Goal: Task Accomplishment & Management: Manage account settings

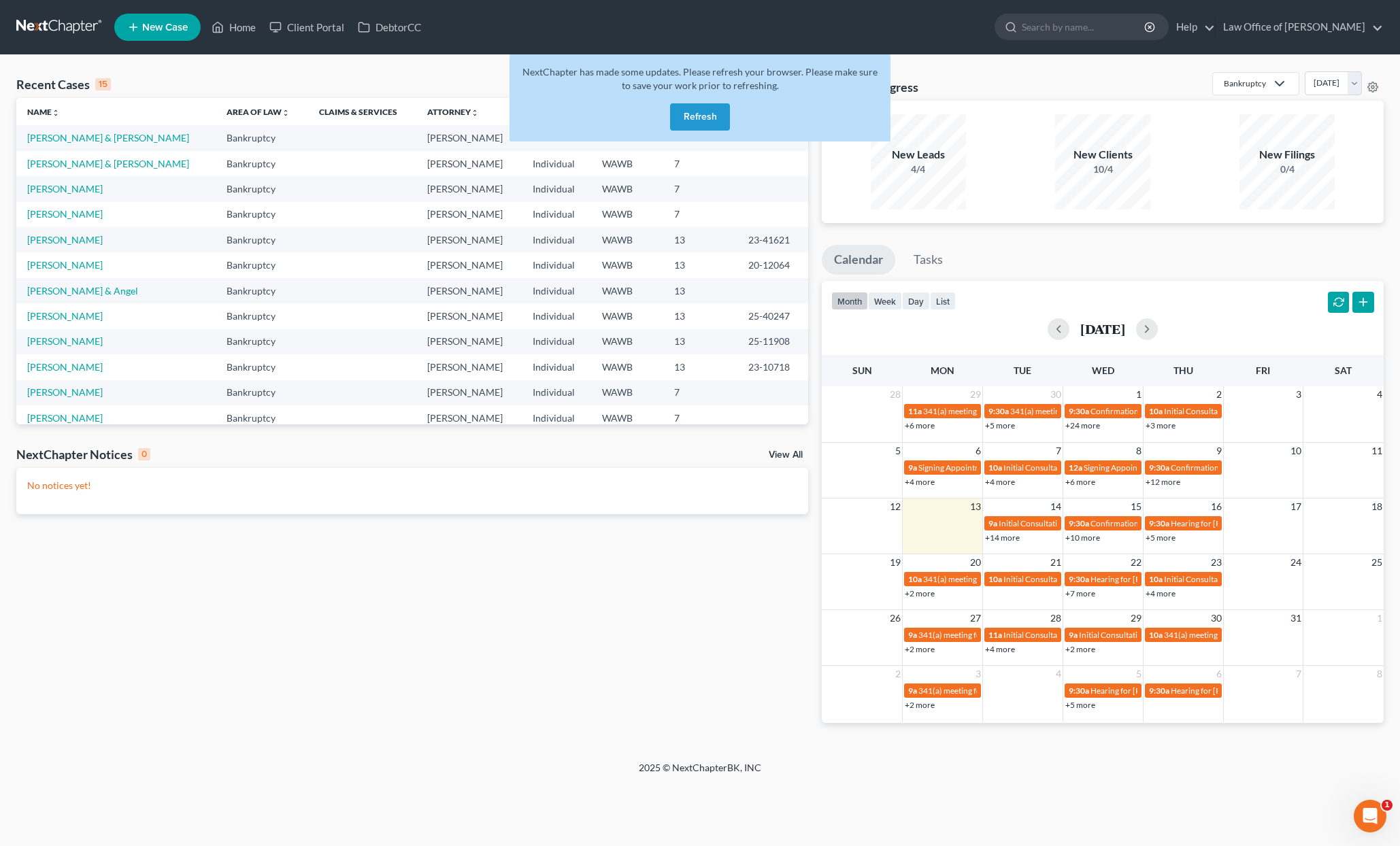
click at [62, 29] on link at bounding box center [60, 27] width 87 height 25
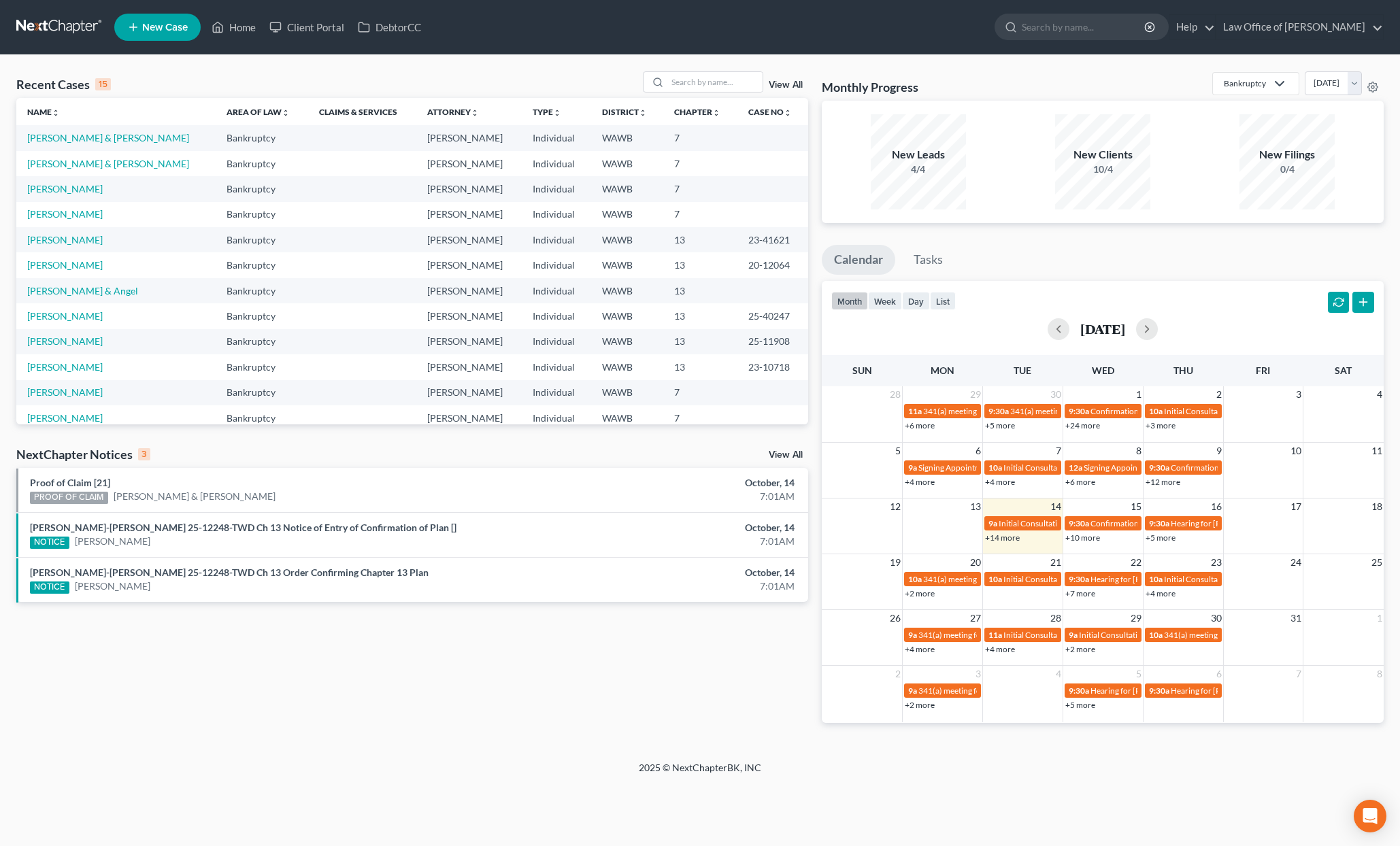
click at [787, 453] on link "View All" at bounding box center [786, 455] width 34 height 10
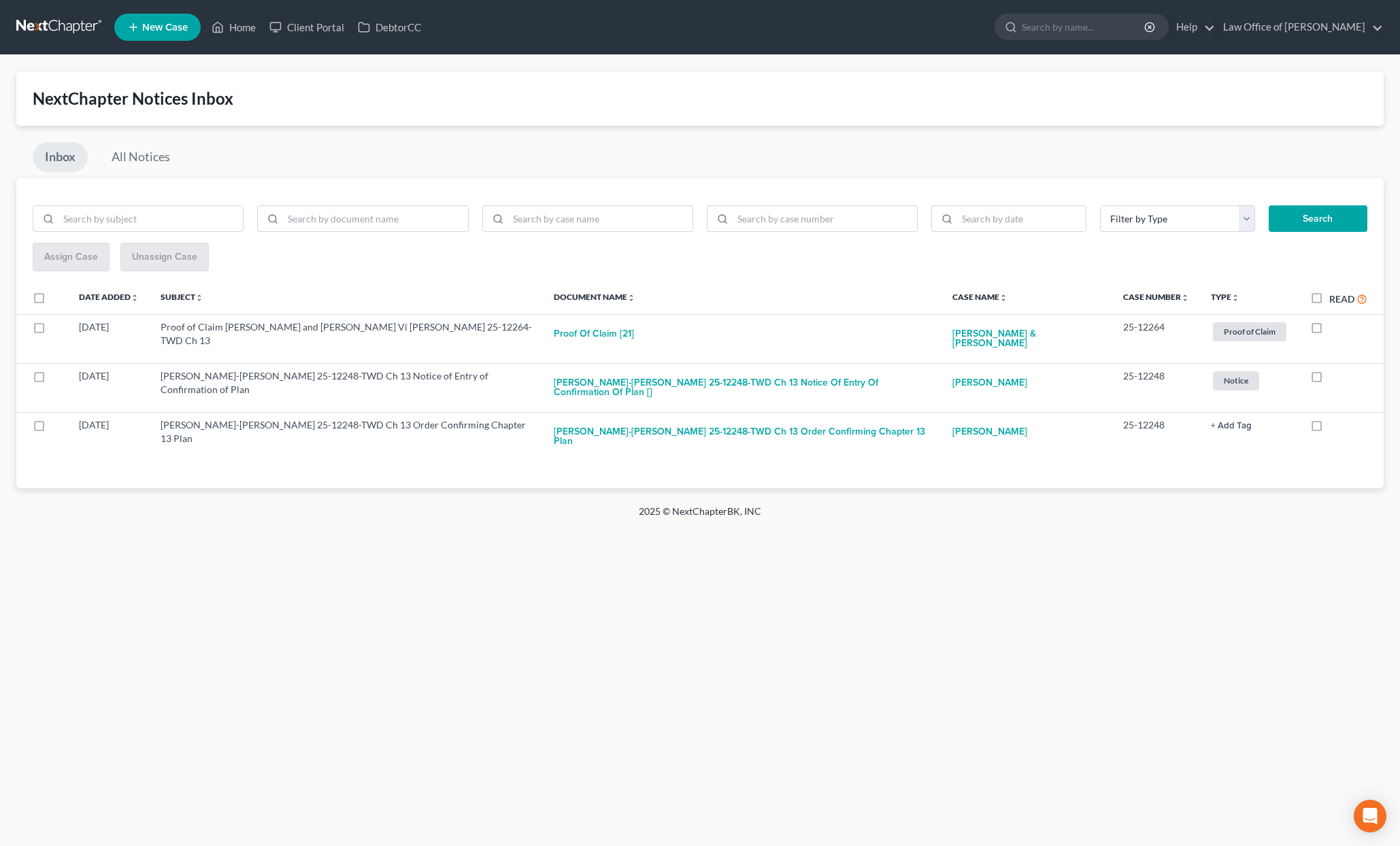
click at [1330, 294] on label "Read" at bounding box center [1349, 299] width 38 height 15
click at [1335, 294] on input "Read" at bounding box center [1339, 296] width 9 height 9
checkbox input "true"
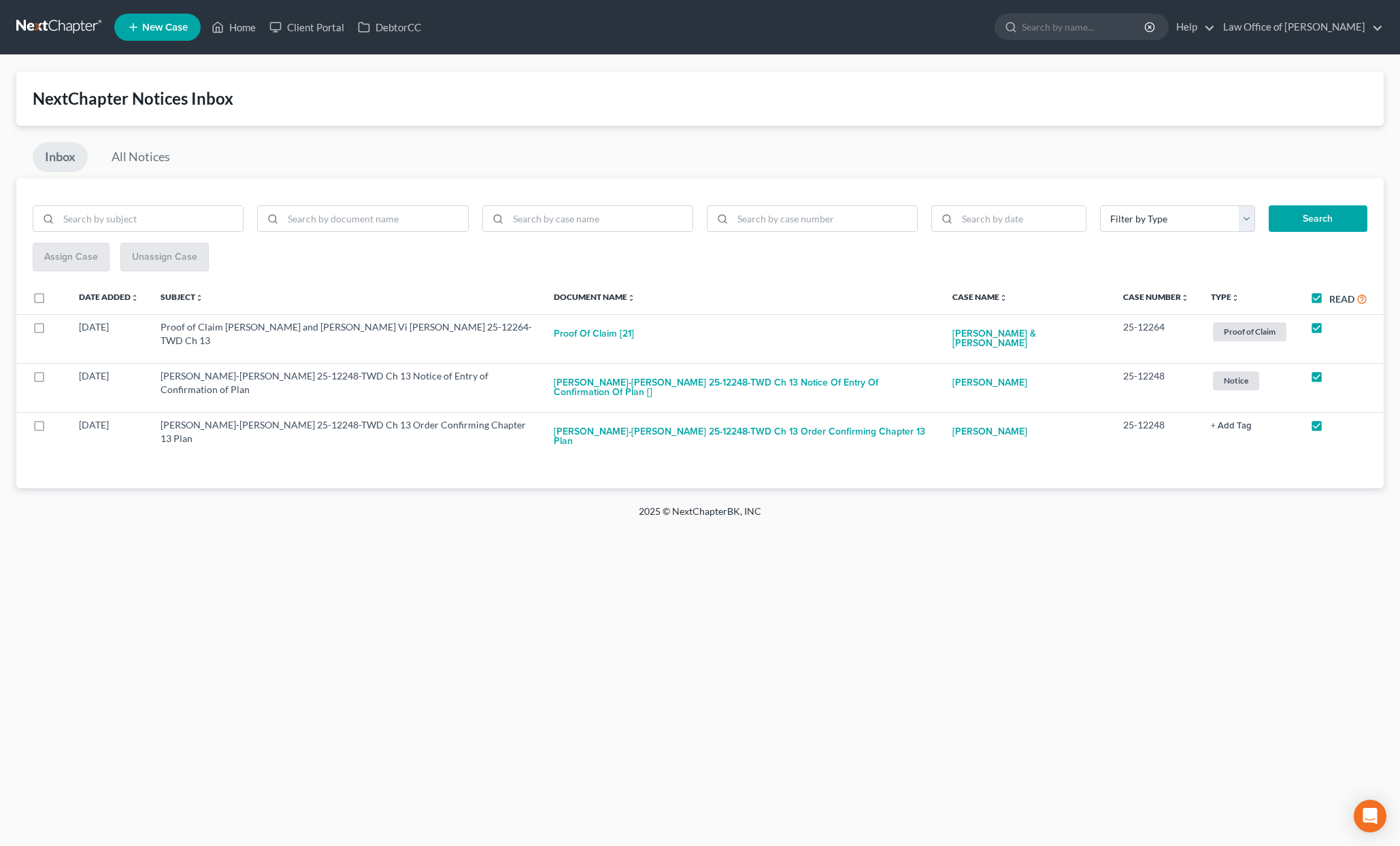
checkbox input "true"
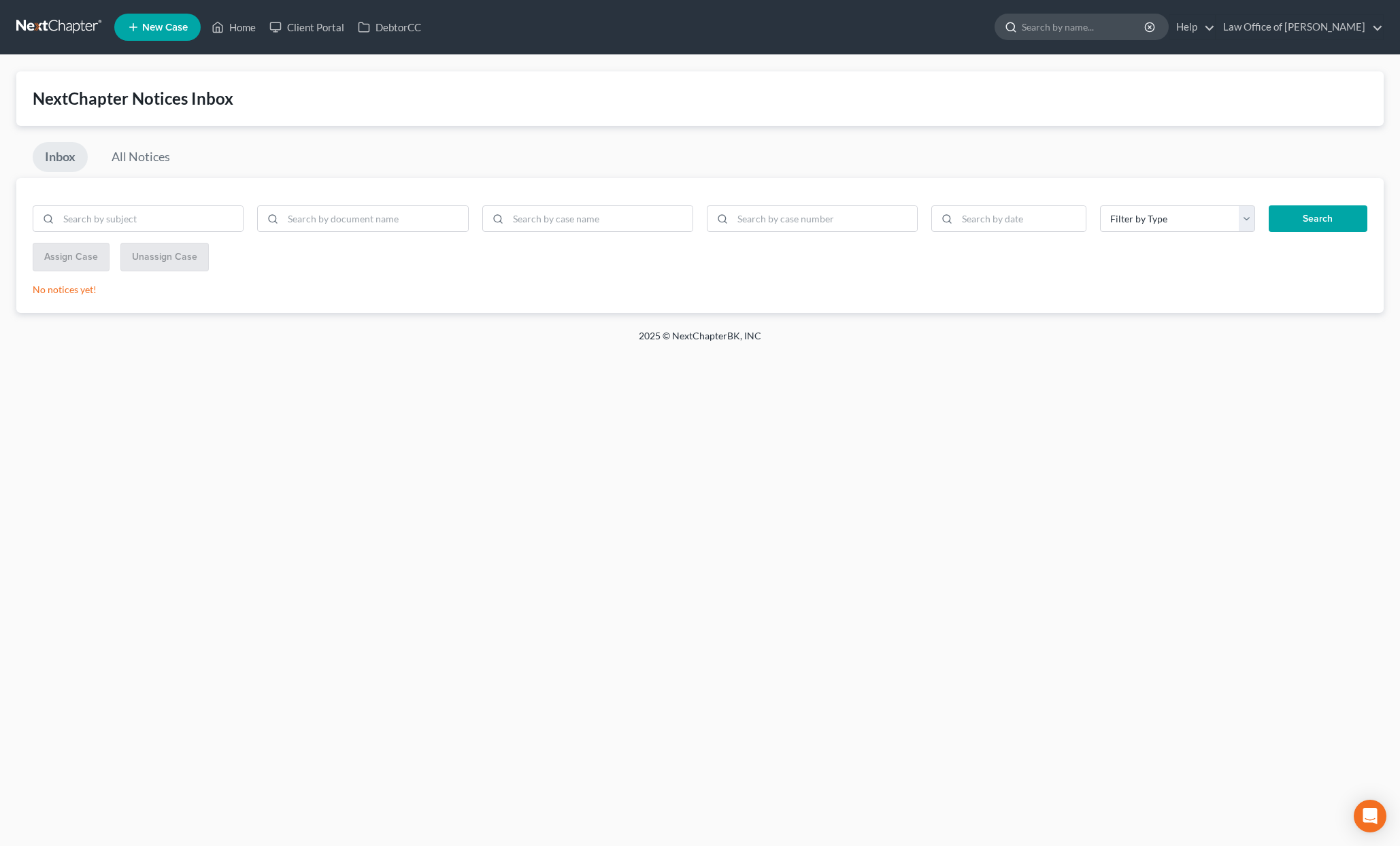
click at [1146, 32] on input "search" at bounding box center [1084, 27] width 124 height 25
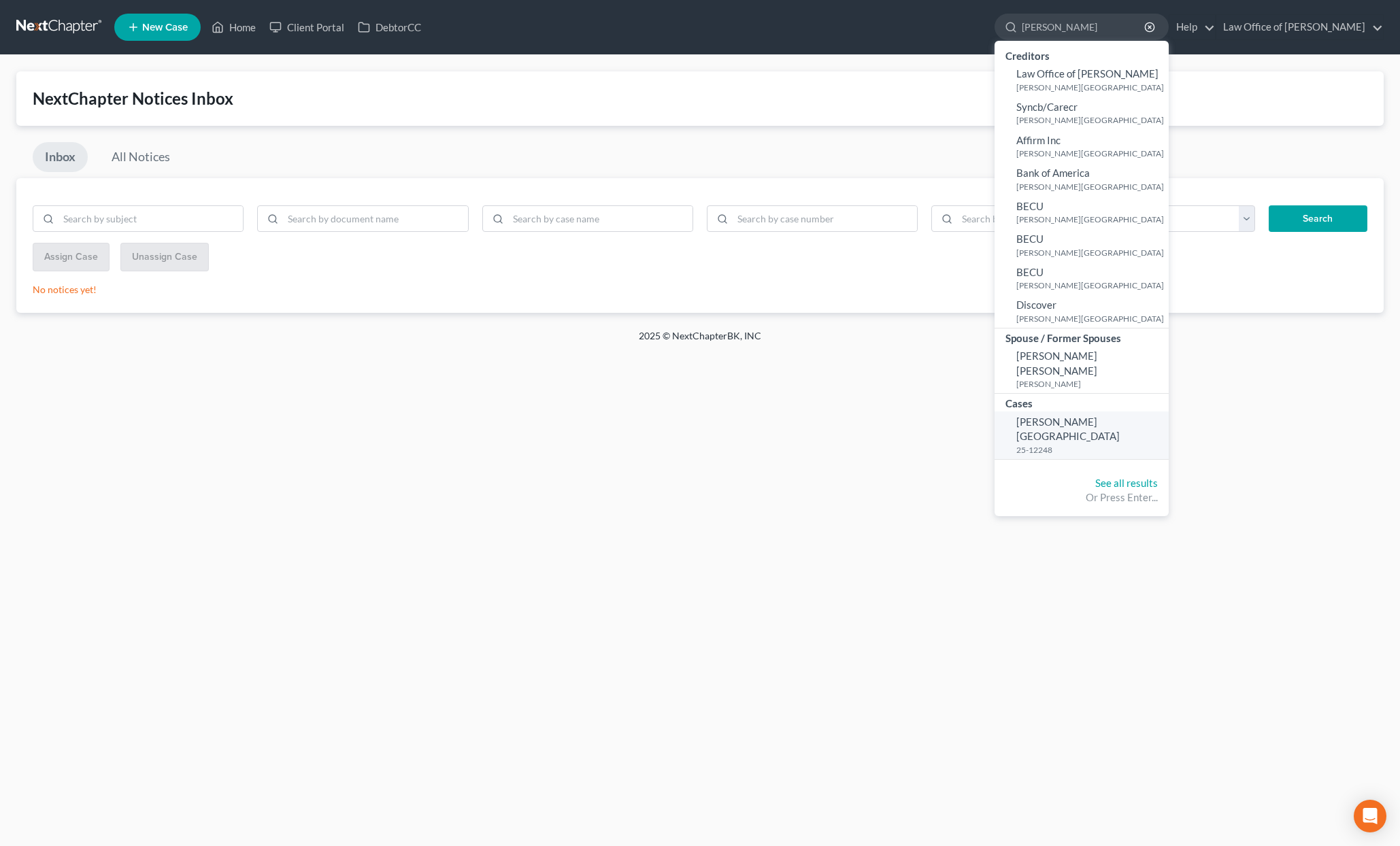
type input "boyd"
click at [1085, 414] on link "Boyd, Maleena 25-12248" at bounding box center [1082, 435] width 174 height 48
select select "6"
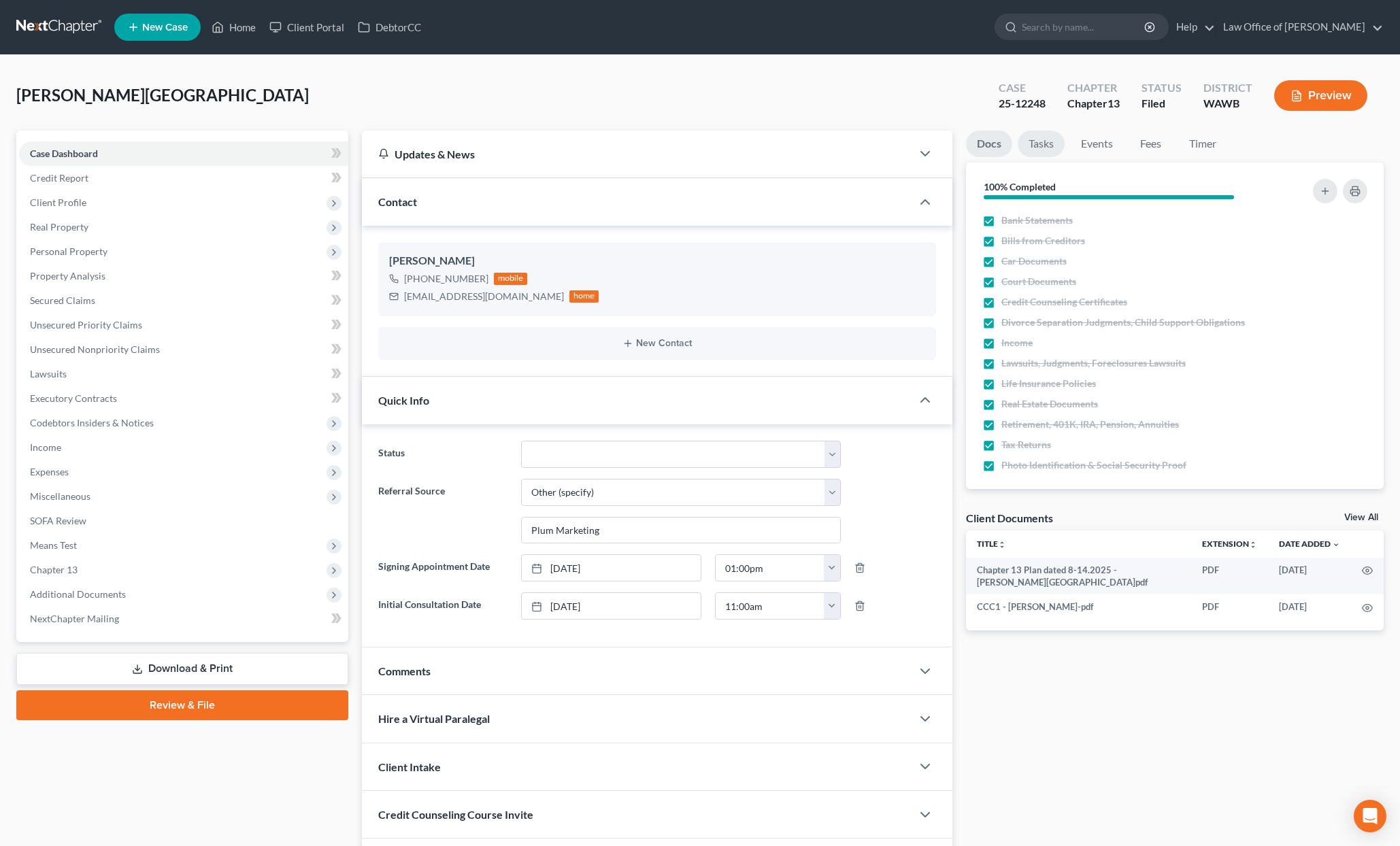
click at [1042, 150] on link "Tasks" at bounding box center [1041, 144] width 47 height 27
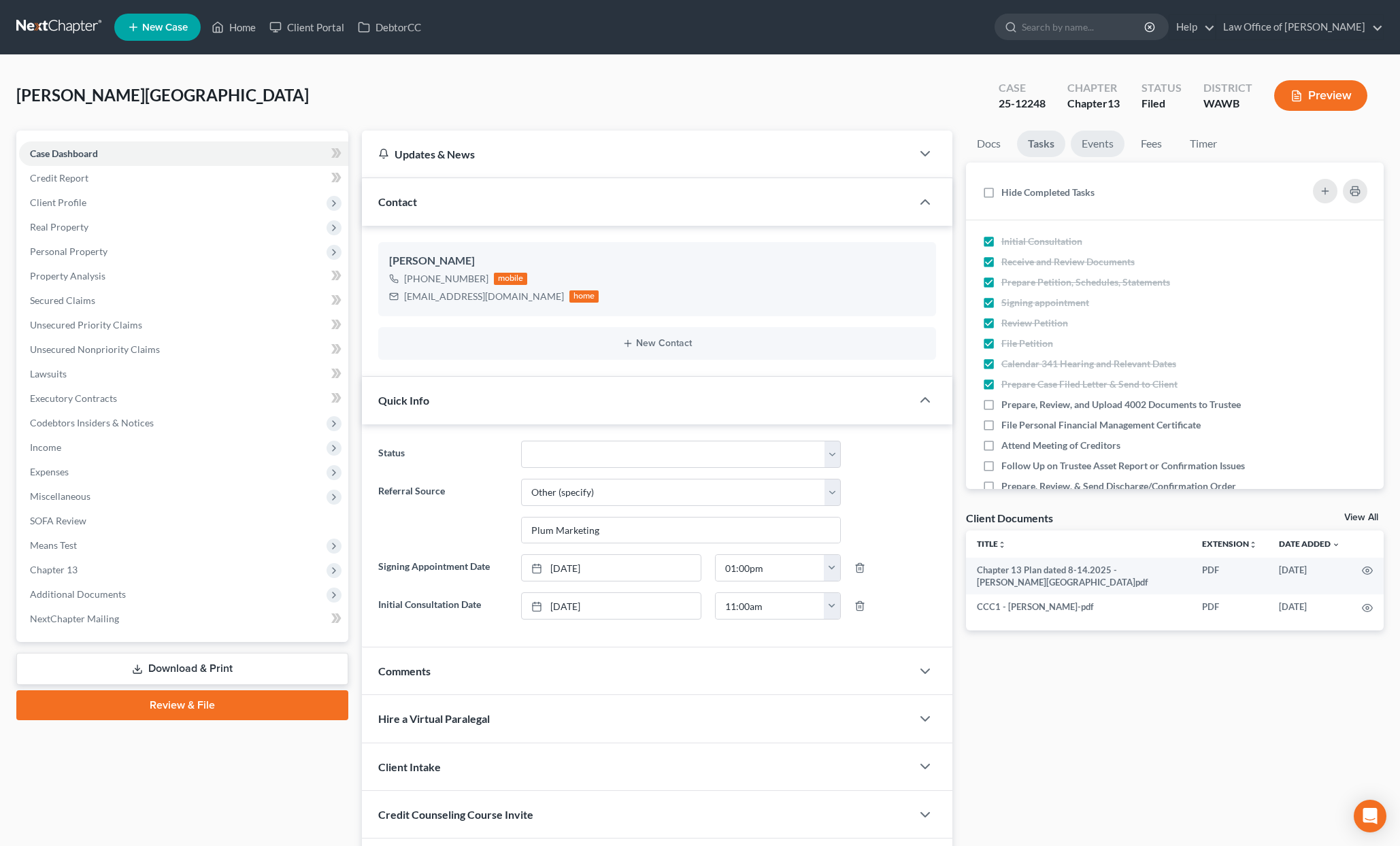
click at [1104, 140] on link "Events" at bounding box center [1098, 144] width 54 height 27
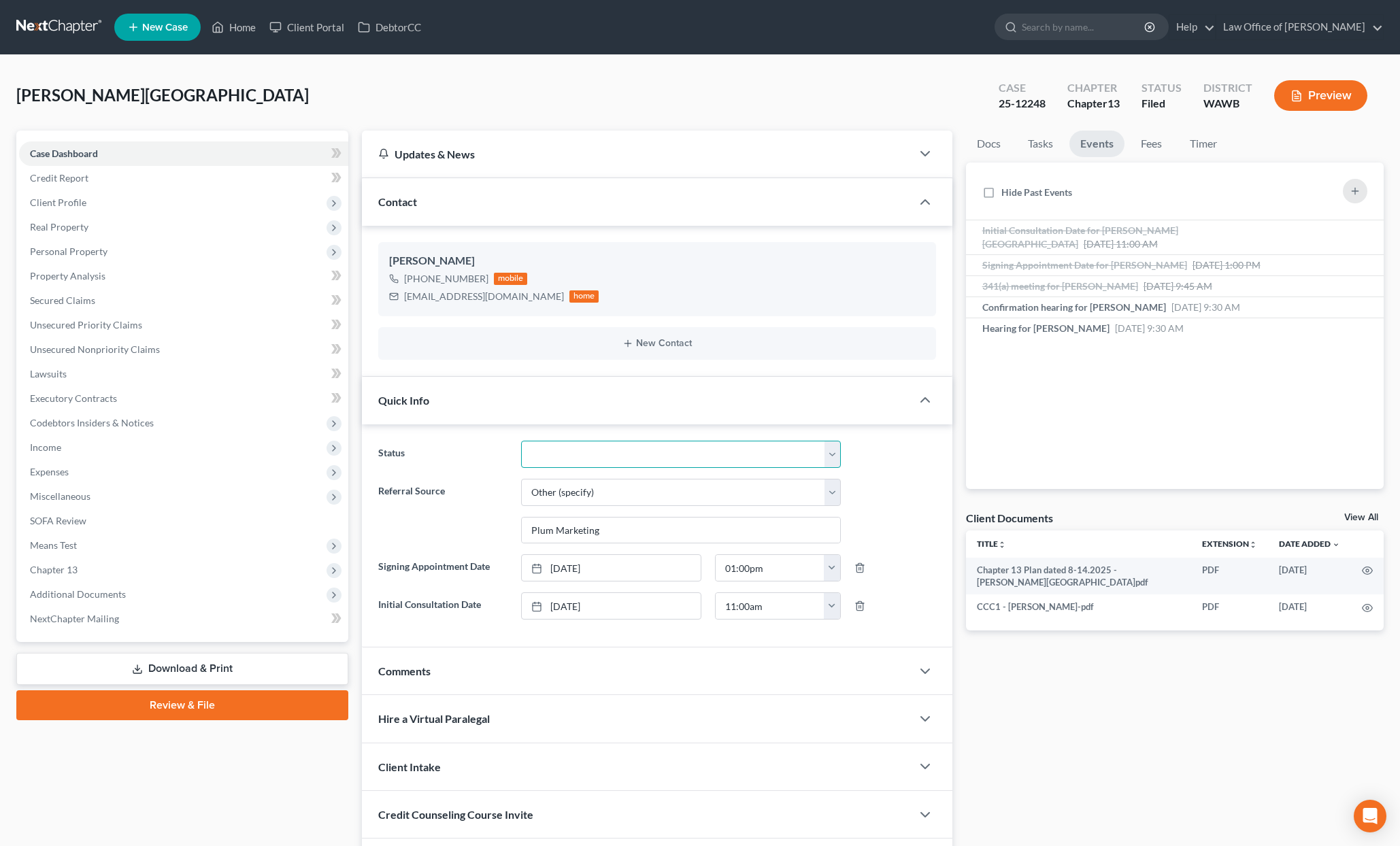
click at [591, 461] on select "Completed Discharged Dismissed Filed In Progress Lead Lost Lead Plan Confirmed …" at bounding box center [681, 454] width 320 height 27
select select "7"
click at [521, 441] on select "Completed Discharged Dismissed Filed In Progress Lead Lost Lead Plan Confirmed …" at bounding box center [681, 454] width 320 height 27
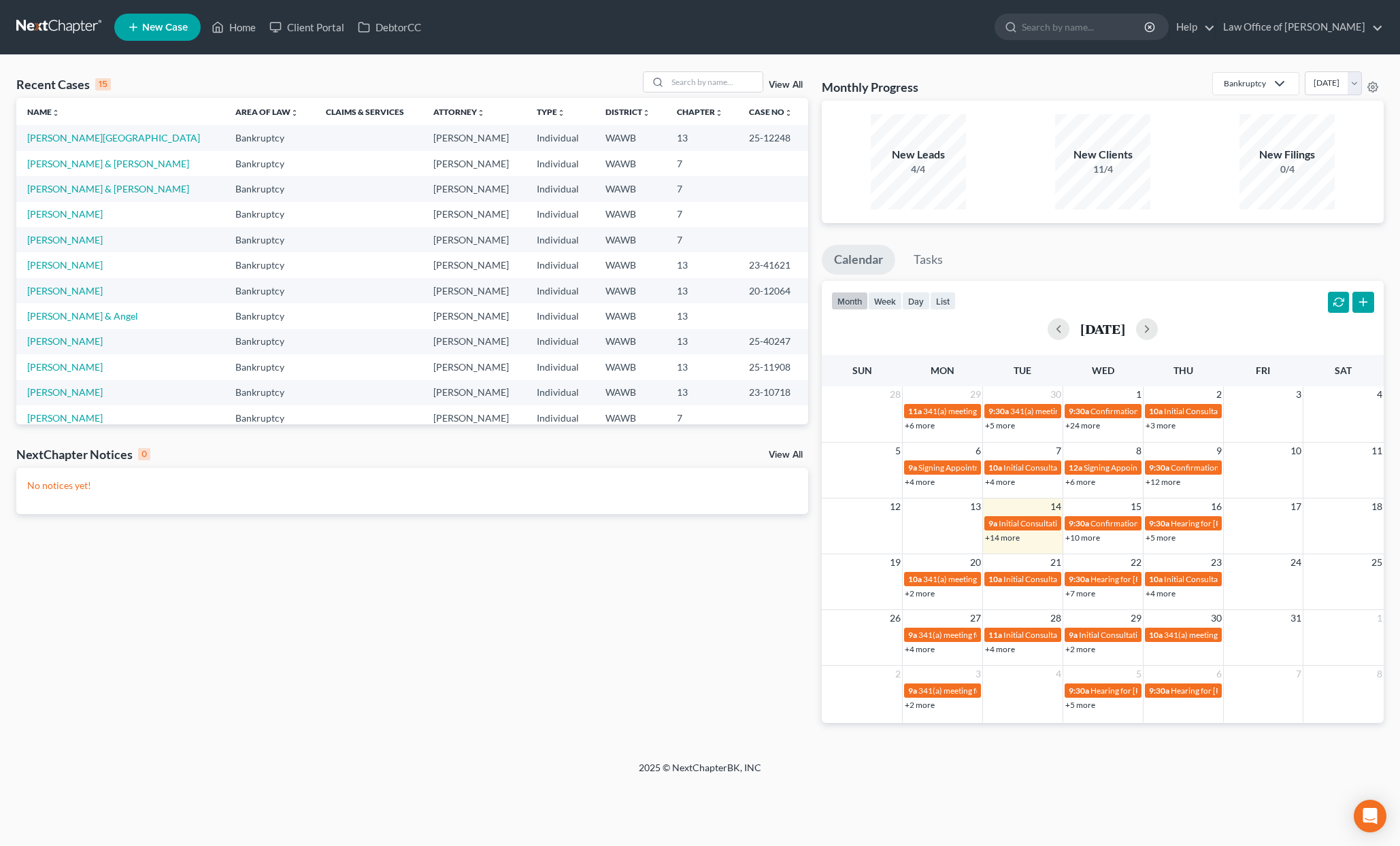
click at [726, 67] on div "Recent Cases 15 View All Name unfold_more expand_more expand_less Area of Law u…" at bounding box center [700, 407] width 1400 height 706
click at [725, 76] on input "search" at bounding box center [715, 82] width 96 height 20
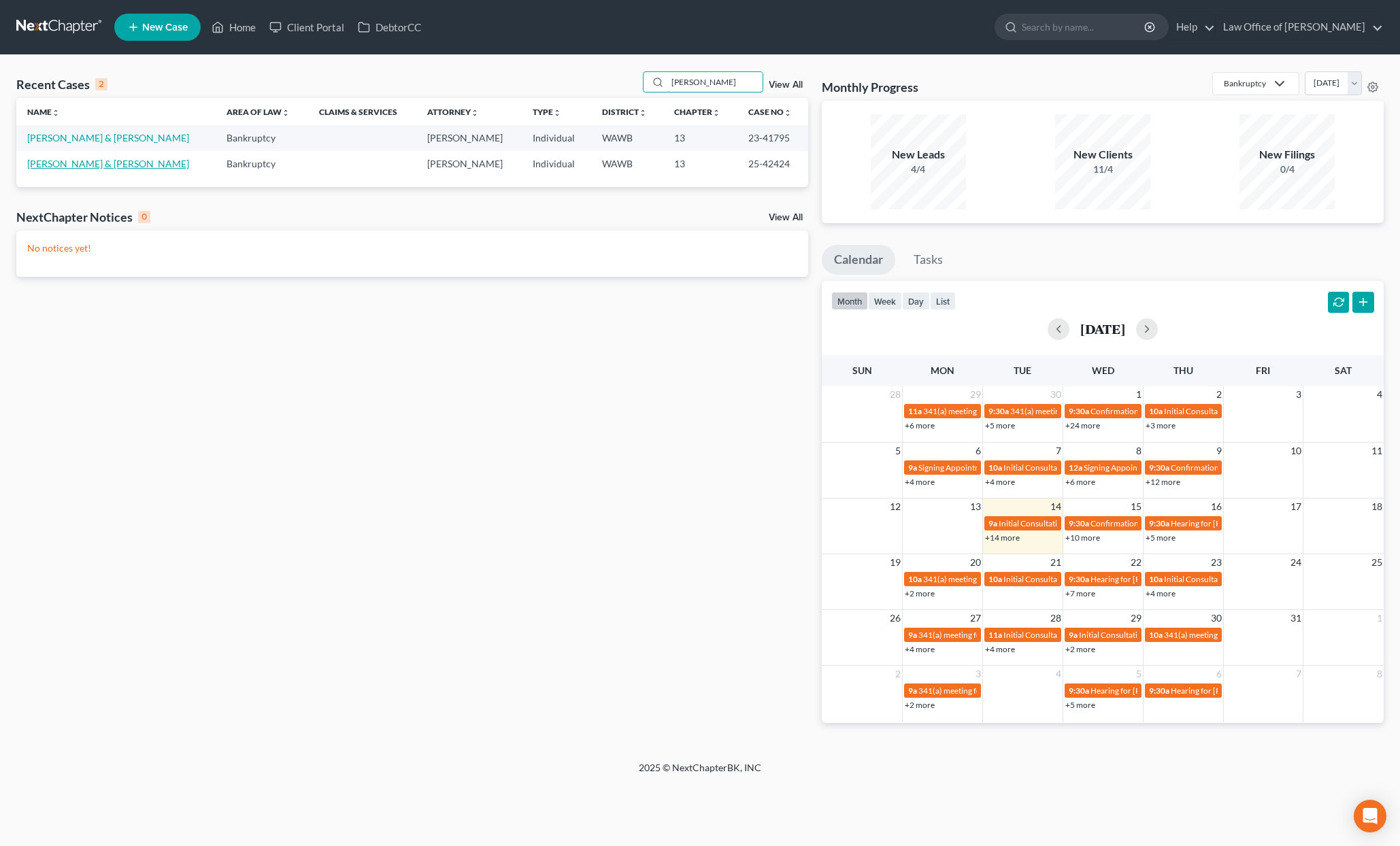
type input "davis"
click at [98, 163] on link "Davis, Thomas & Janna" at bounding box center [108, 164] width 162 height 11
select select "6"
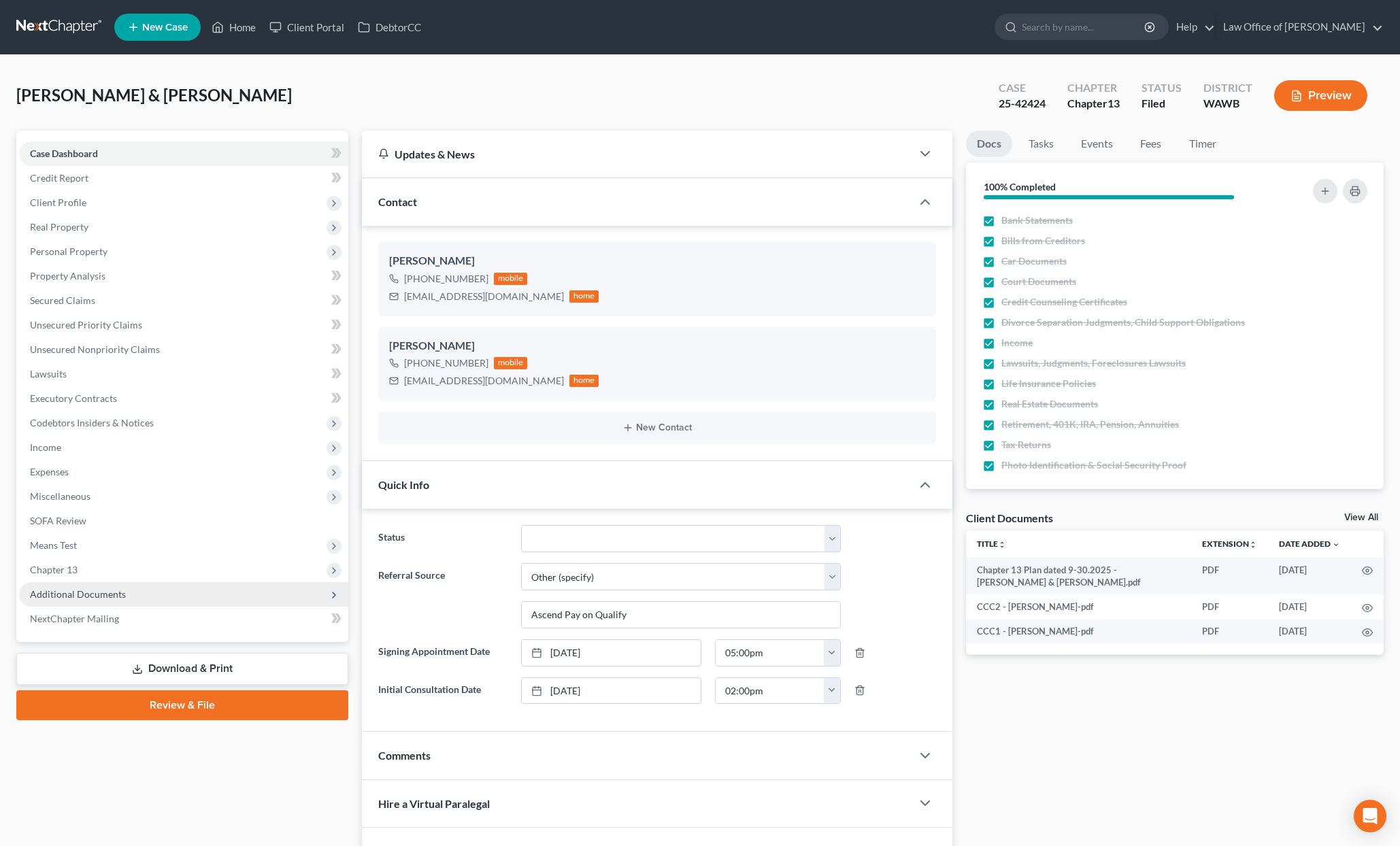
click at [129, 583] on span "Additional Documents" at bounding box center [183, 594] width 329 height 25
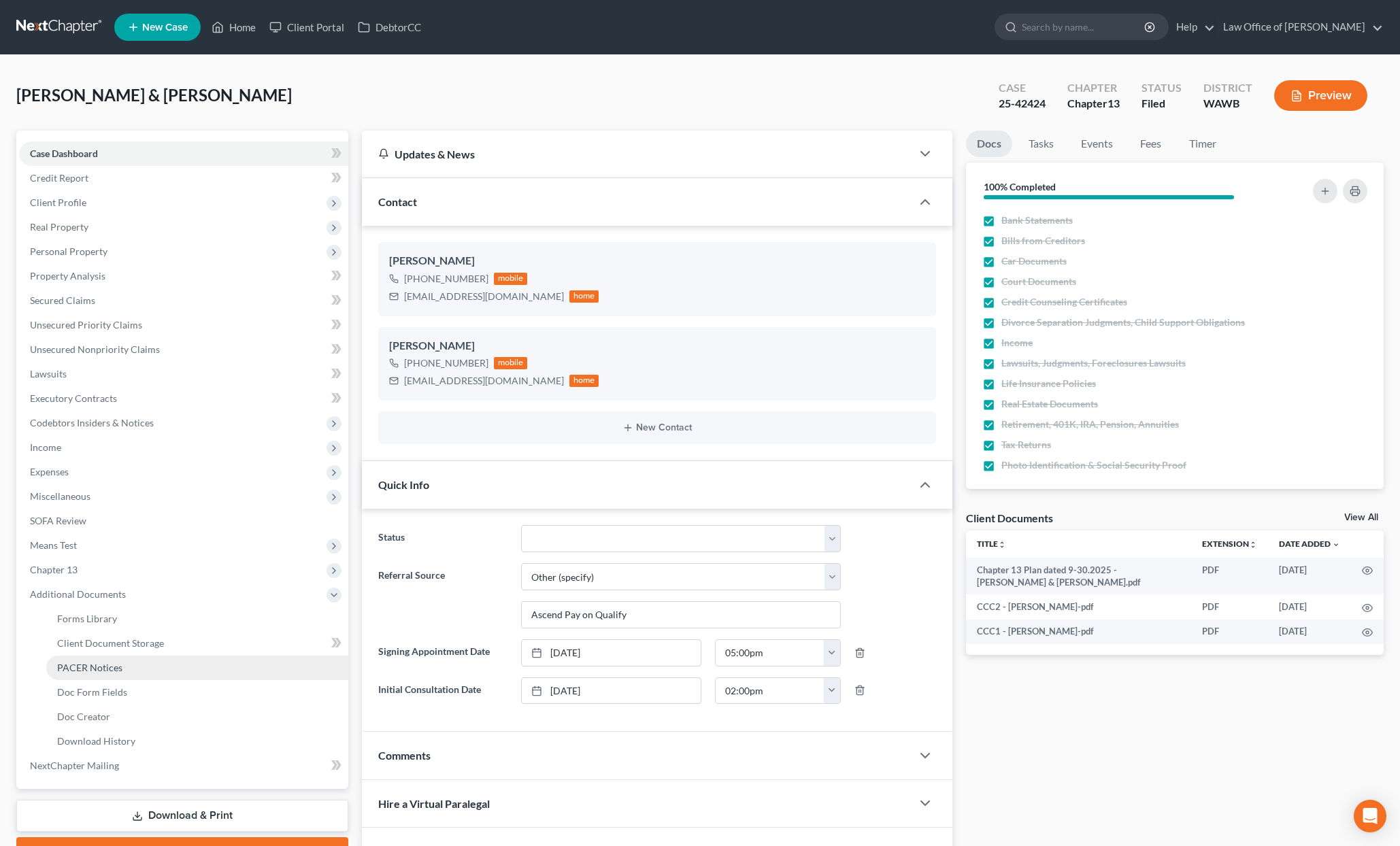
click at [112, 665] on span "PACER Notices" at bounding box center [89, 667] width 65 height 11
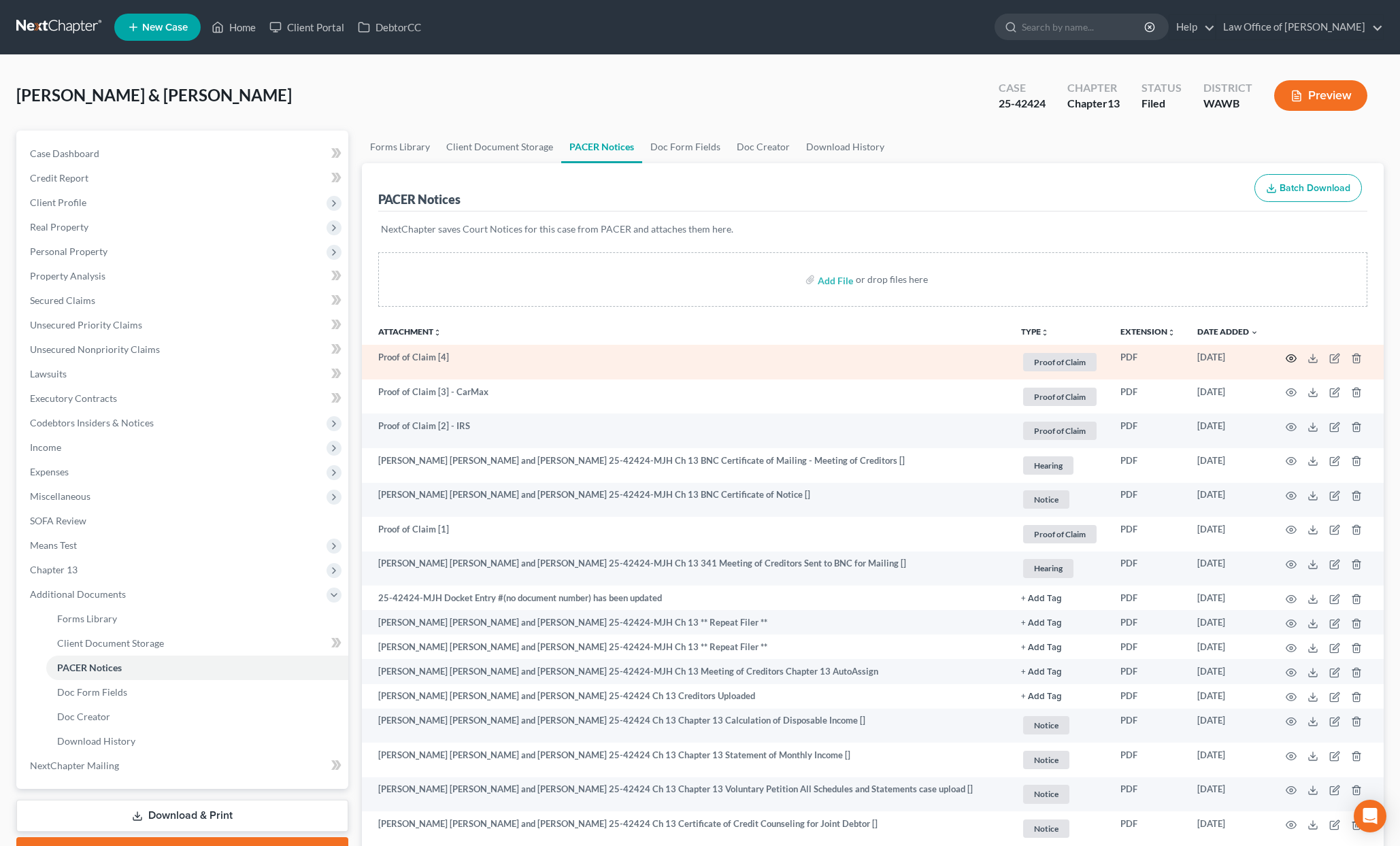
click at [1295, 356] on icon "button" at bounding box center [1292, 358] width 11 height 8
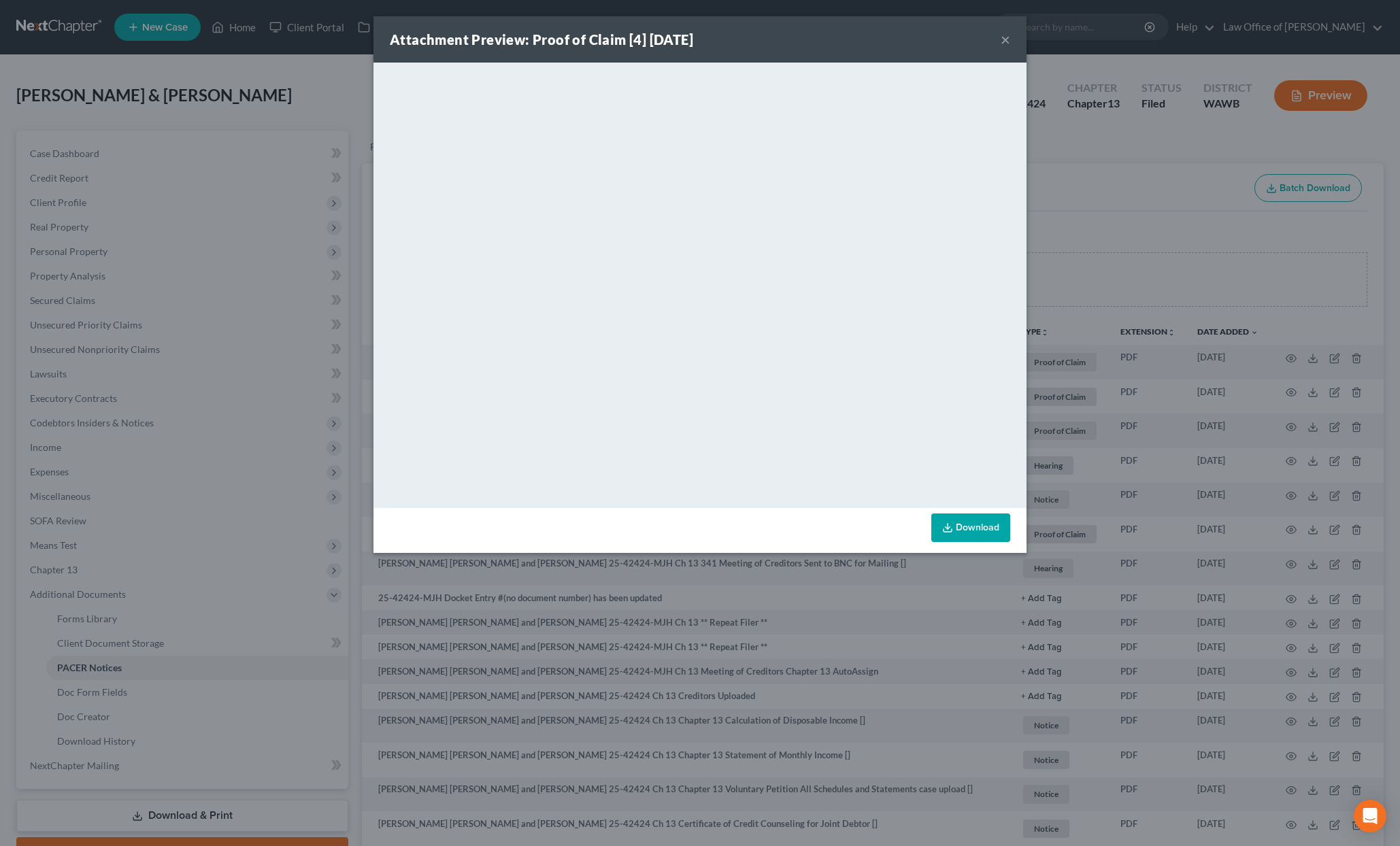
click at [1286, 338] on div "Attachment Preview: Proof of Claim [4] 10/13/2025 × <object ng-attr-data='https…" at bounding box center [700, 423] width 1400 height 846
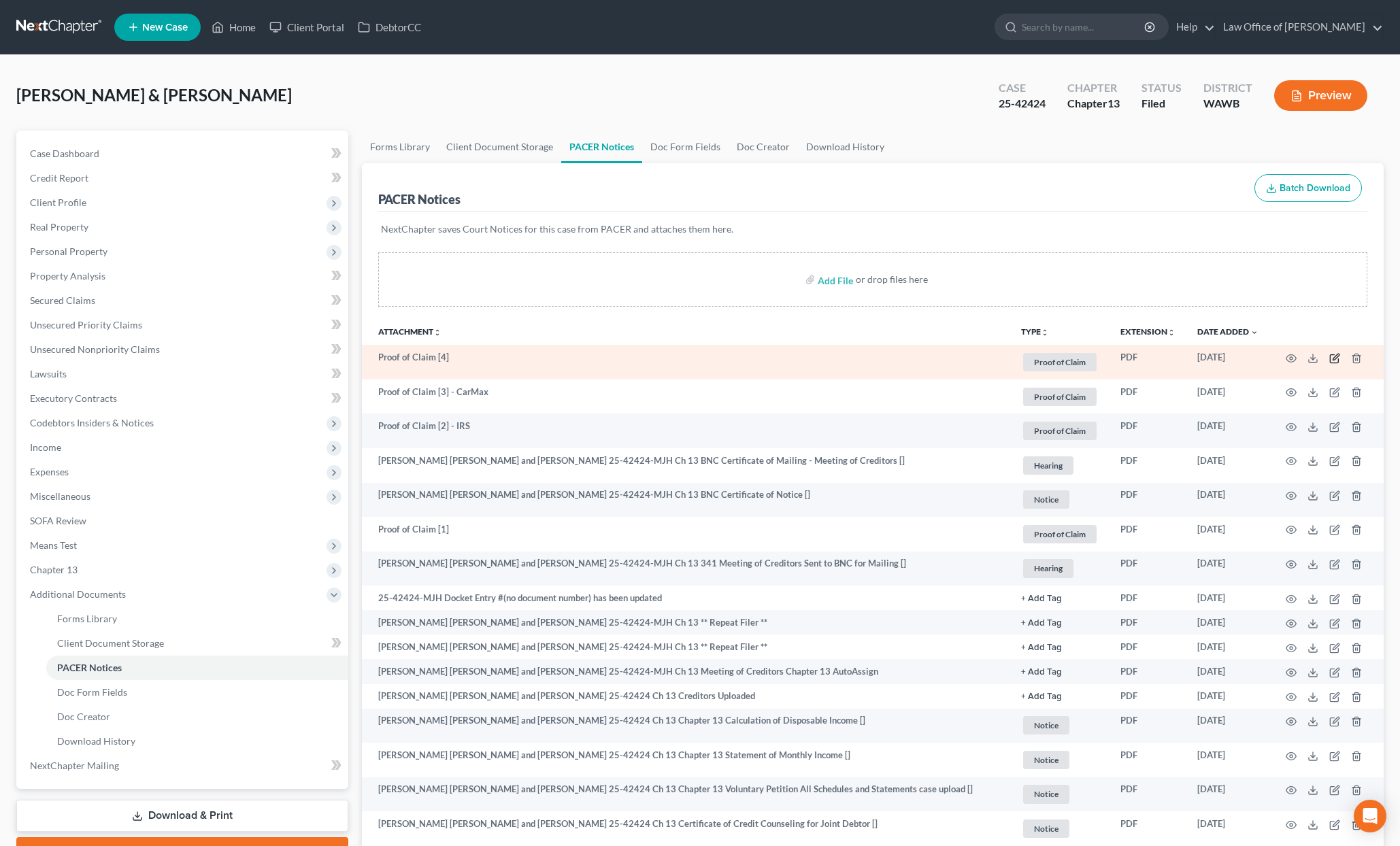
click at [1332, 361] on icon "button" at bounding box center [1335, 358] width 11 height 11
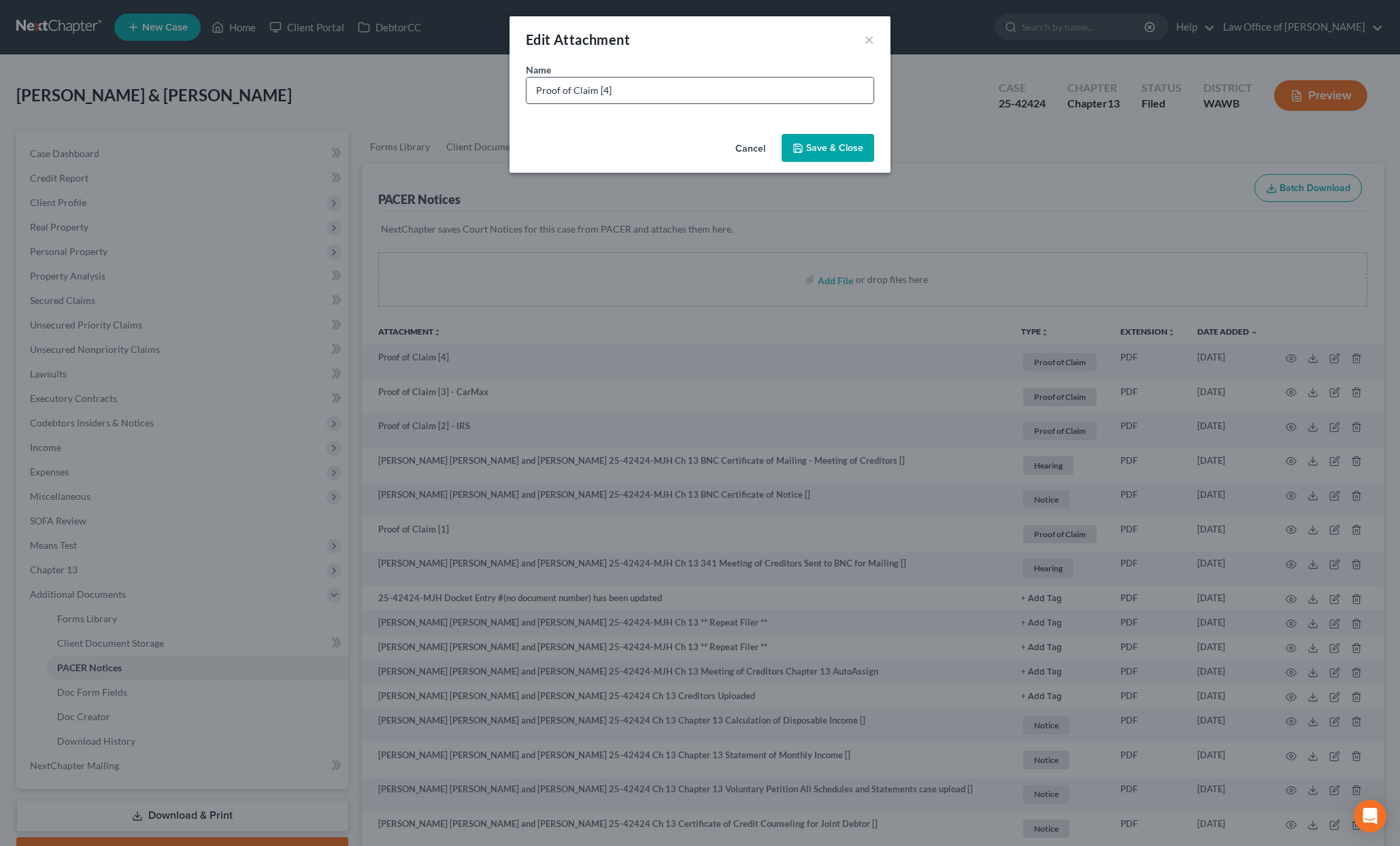
click at [751, 85] on input "Proof of Claim [4]" at bounding box center [700, 90] width 347 height 26
type input "Proof of Claim [4] - American Credit Acceptance - Hyundai"
click at [833, 145] on span "Save & Close" at bounding box center [835, 147] width 57 height 11
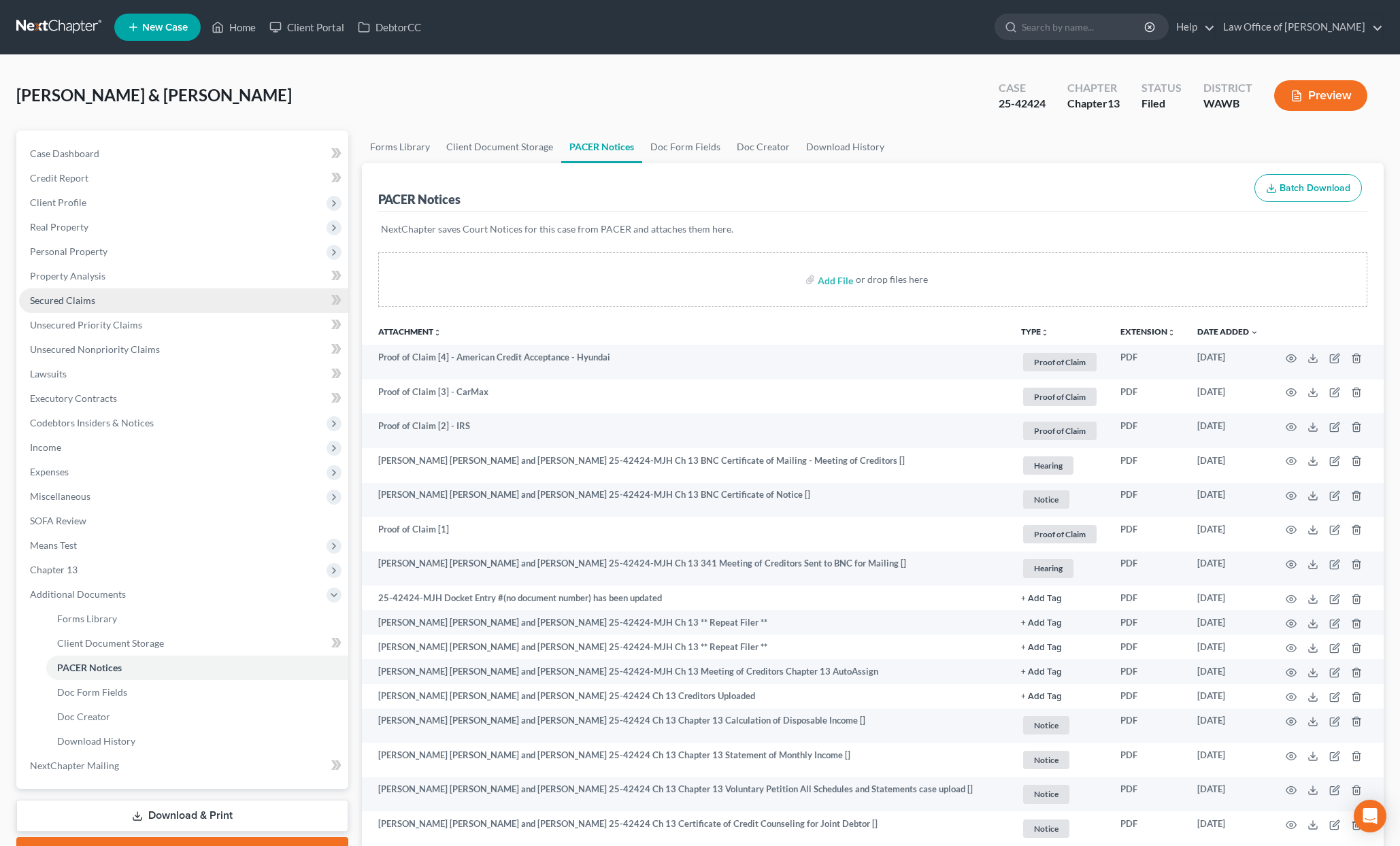
click at [207, 304] on link "Secured Claims" at bounding box center [183, 300] width 329 height 25
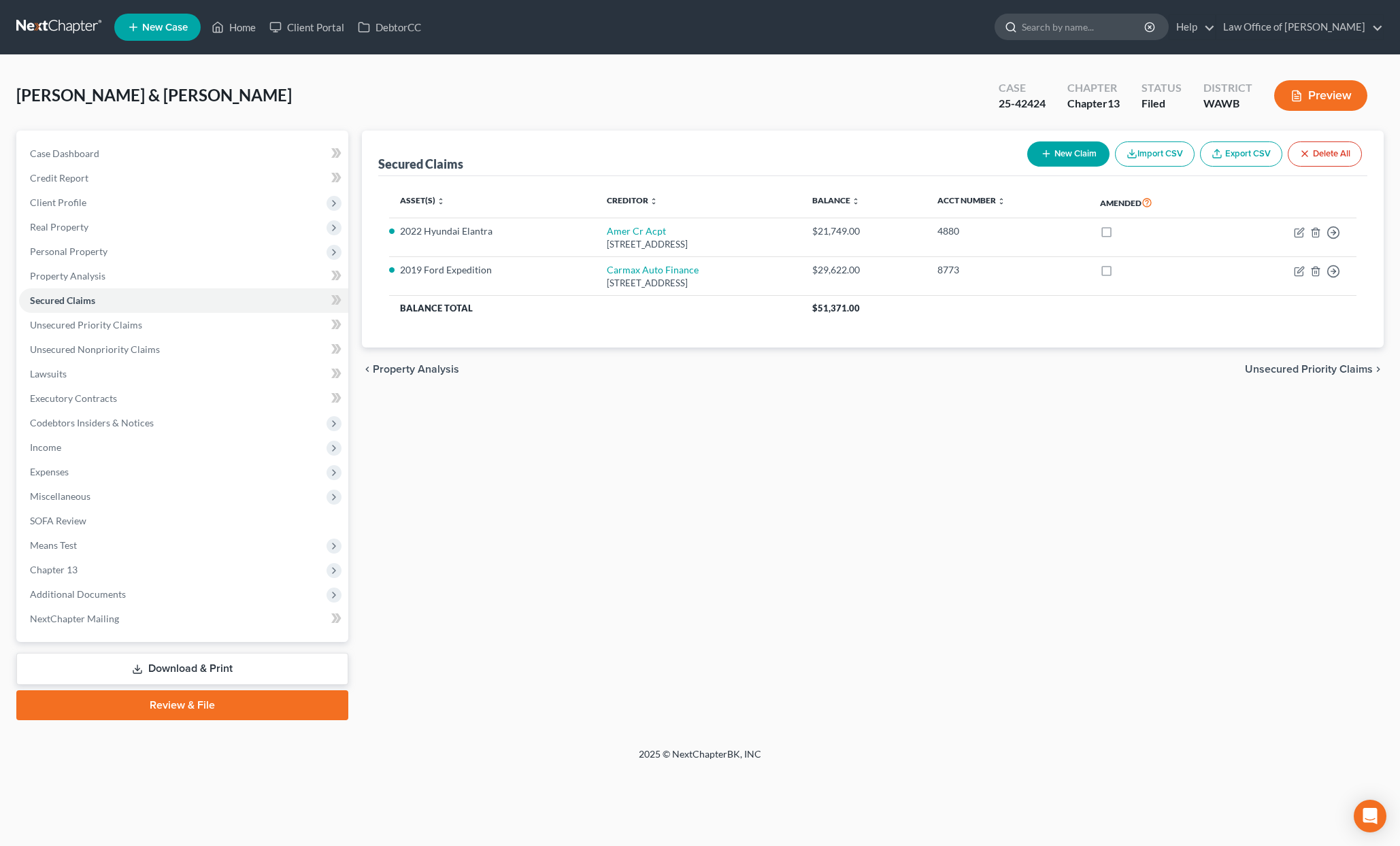
click at [1146, 32] on input "search" at bounding box center [1084, 27] width 124 height 25
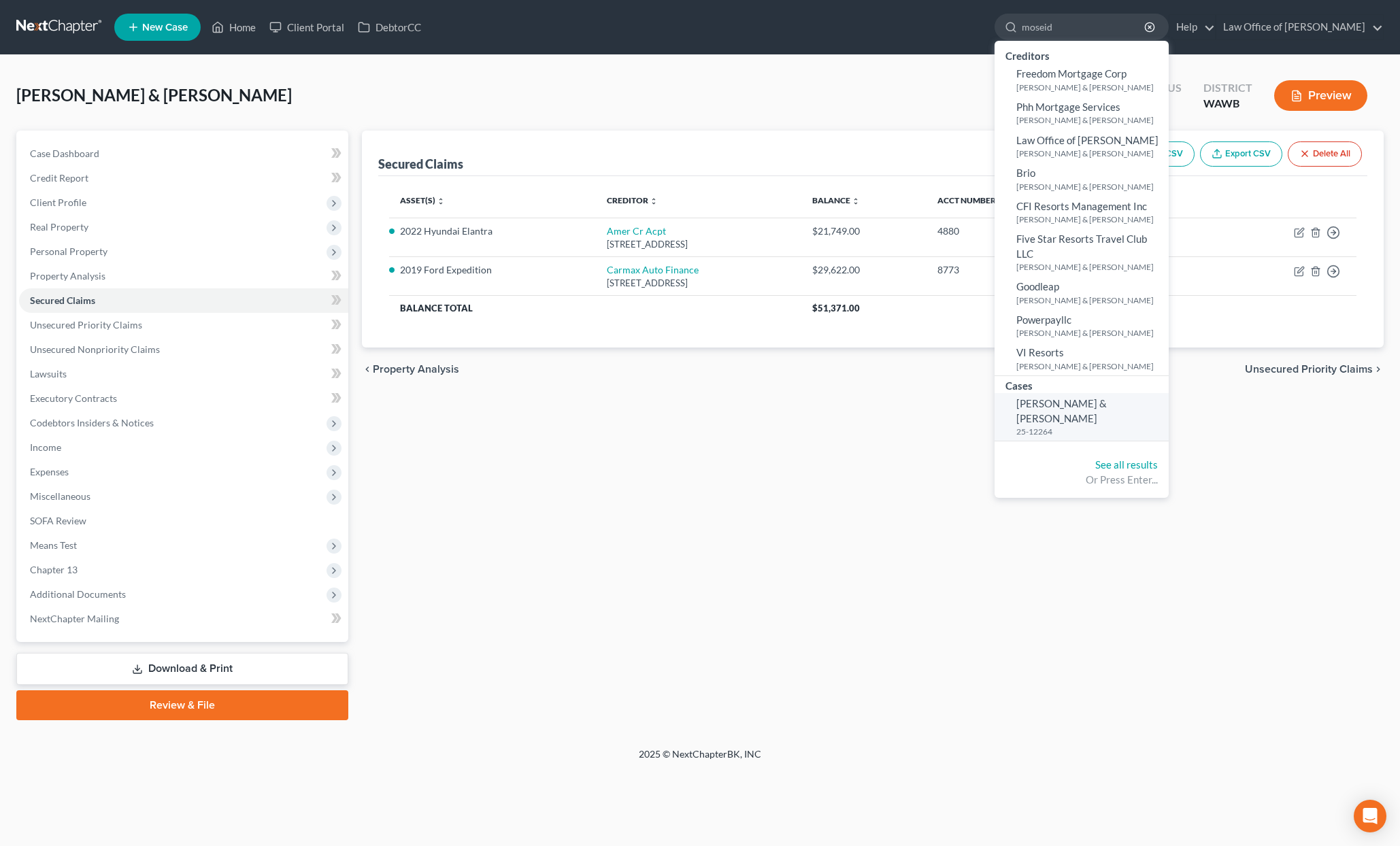
type input "moseid"
click at [1078, 397] on span "Moseid, Erik & Dianna" at bounding box center [1061, 411] width 91 height 27
select select "6"
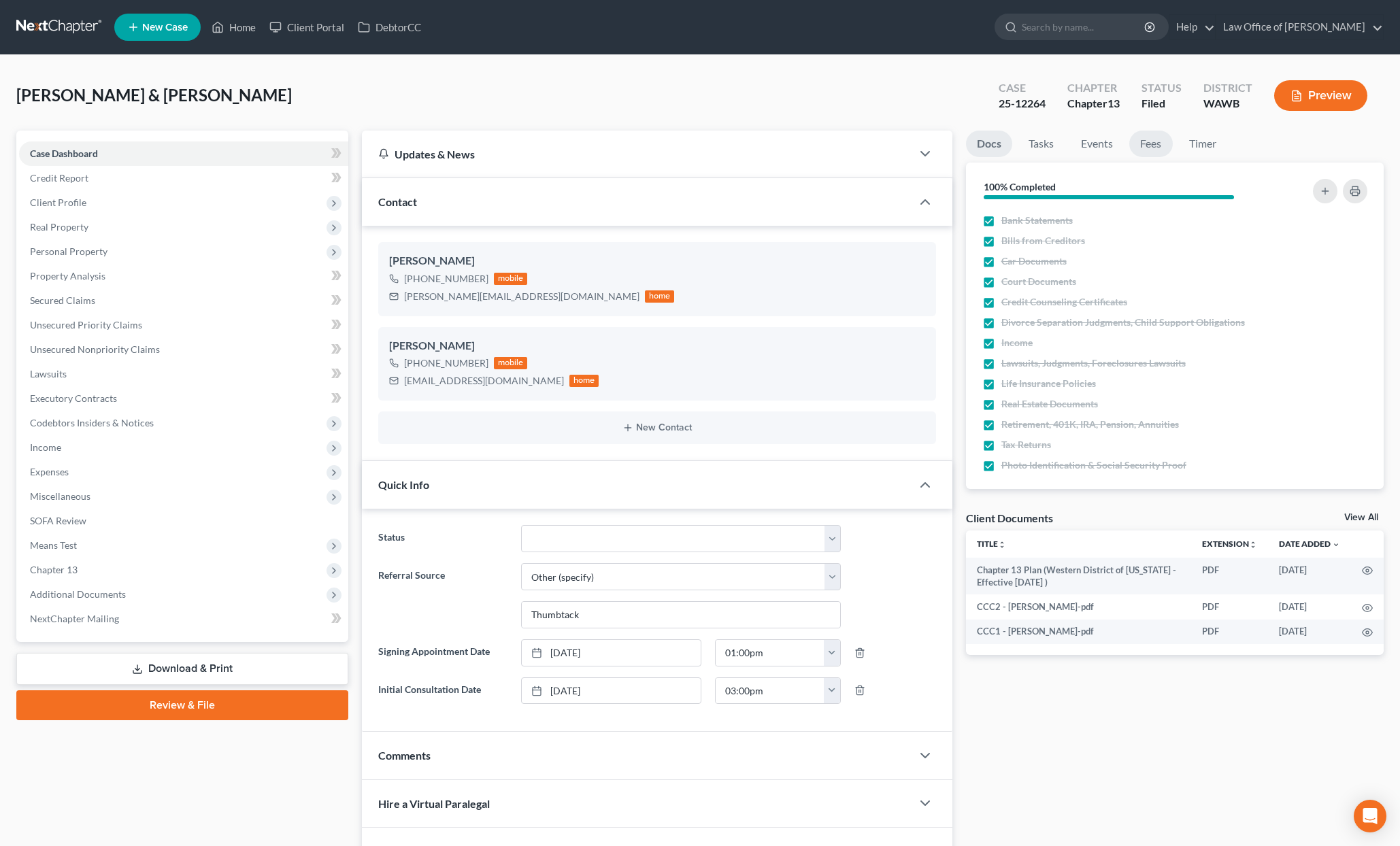
click at [1144, 140] on link "Fees" at bounding box center [1151, 144] width 44 height 27
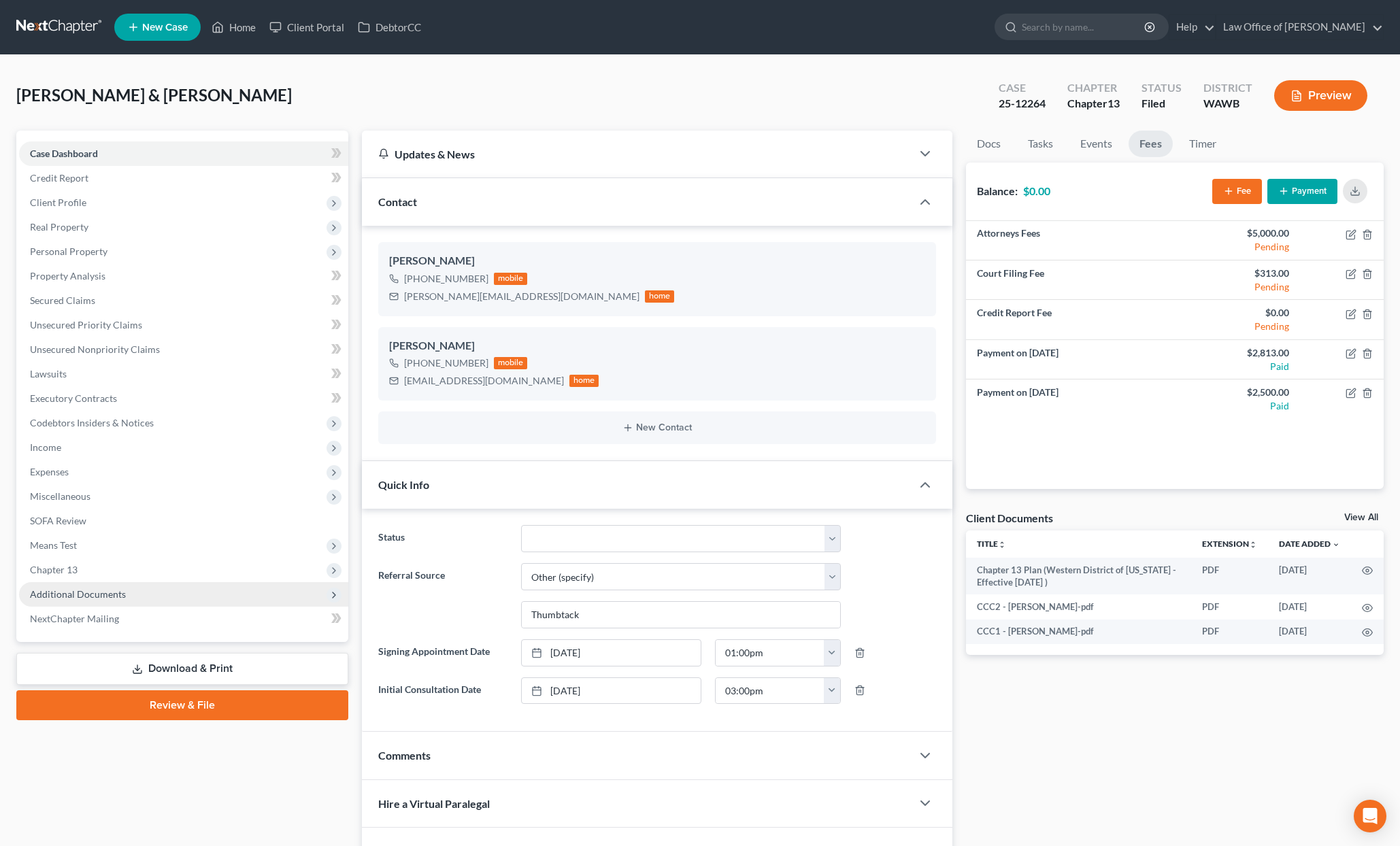
click at [174, 604] on span "Additional Documents" at bounding box center [183, 594] width 329 height 25
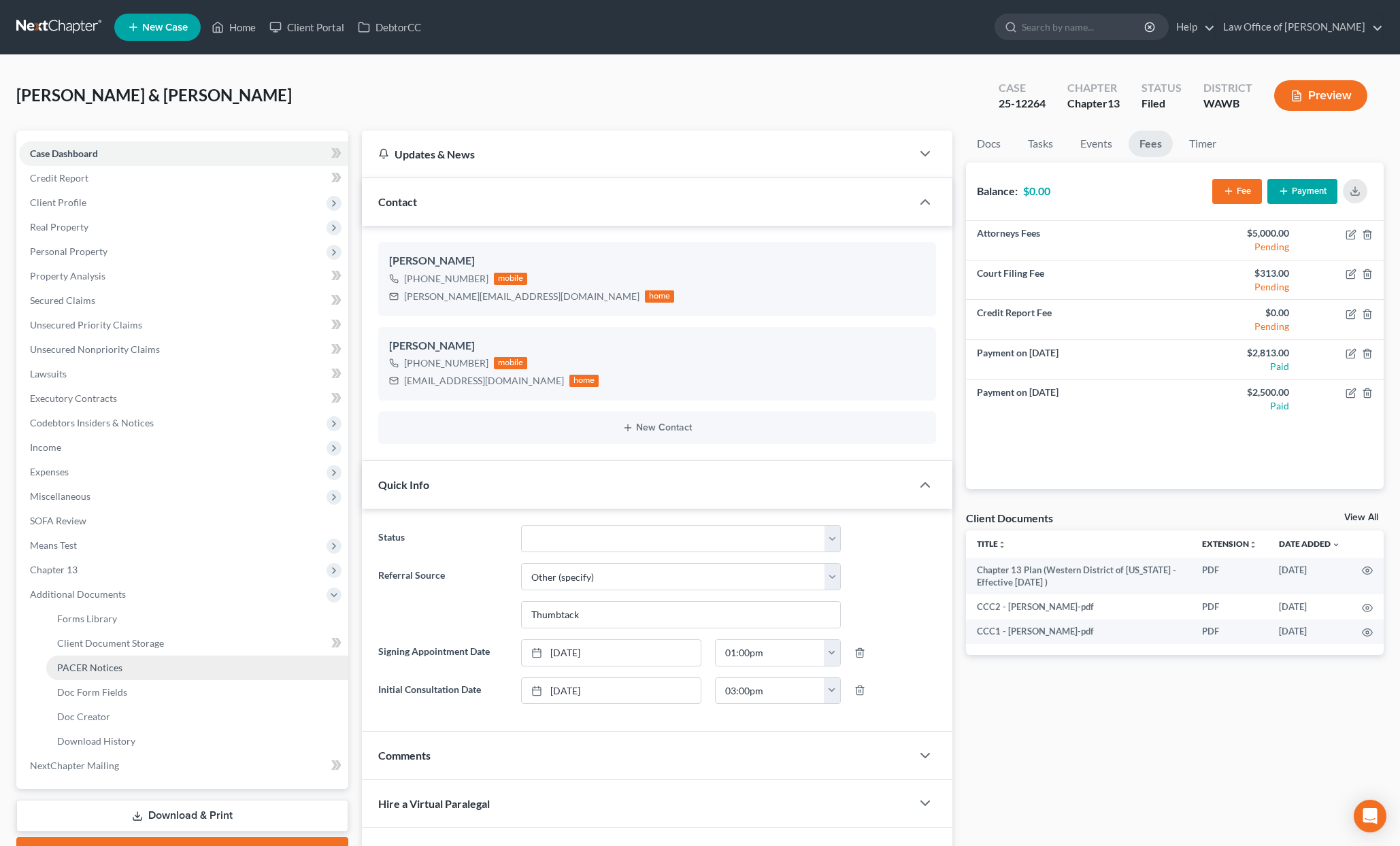
click at [169, 667] on link "PACER Notices" at bounding box center [197, 668] width 302 height 25
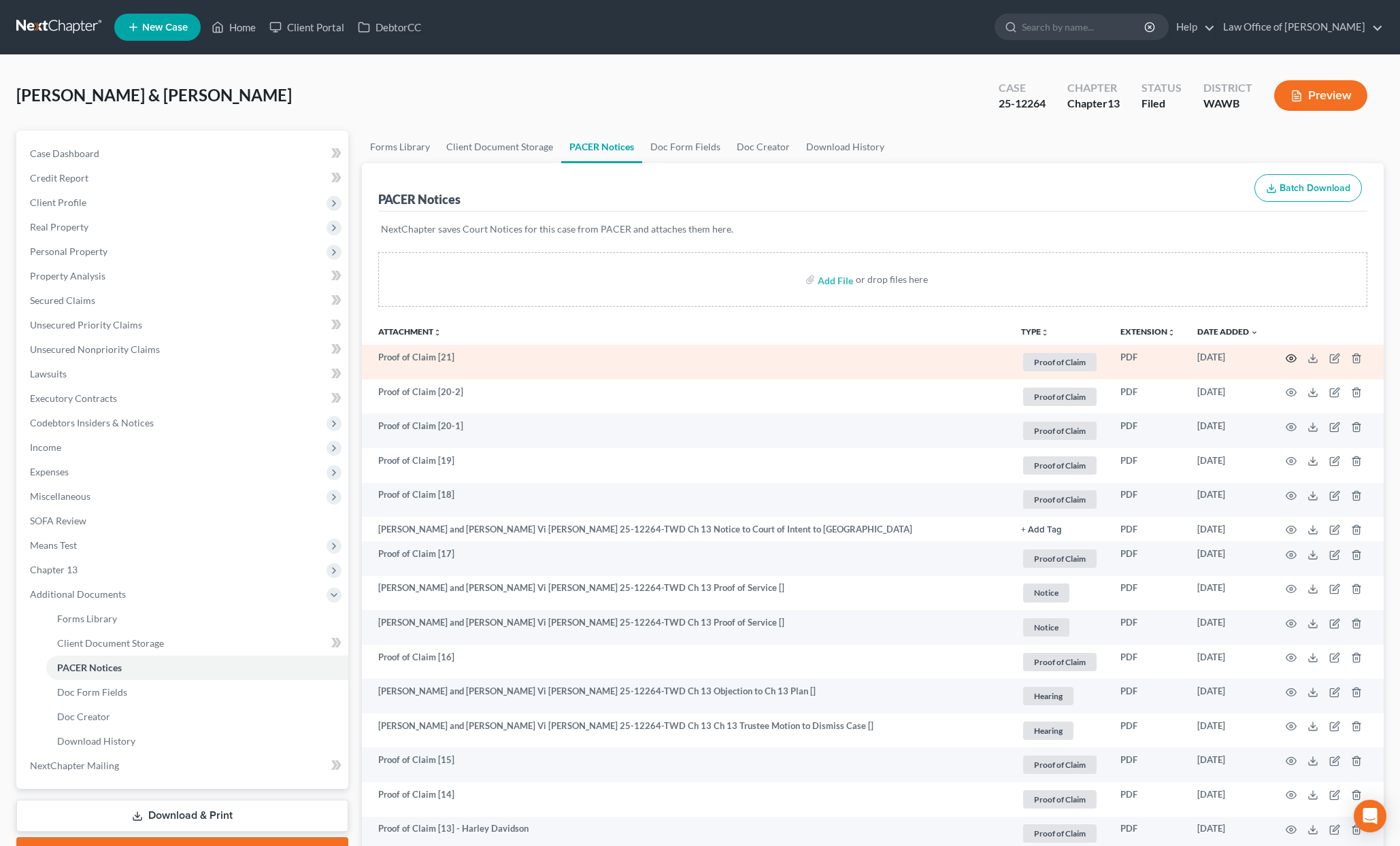
click at [1293, 359] on icon "button" at bounding box center [1291, 358] width 11 height 11
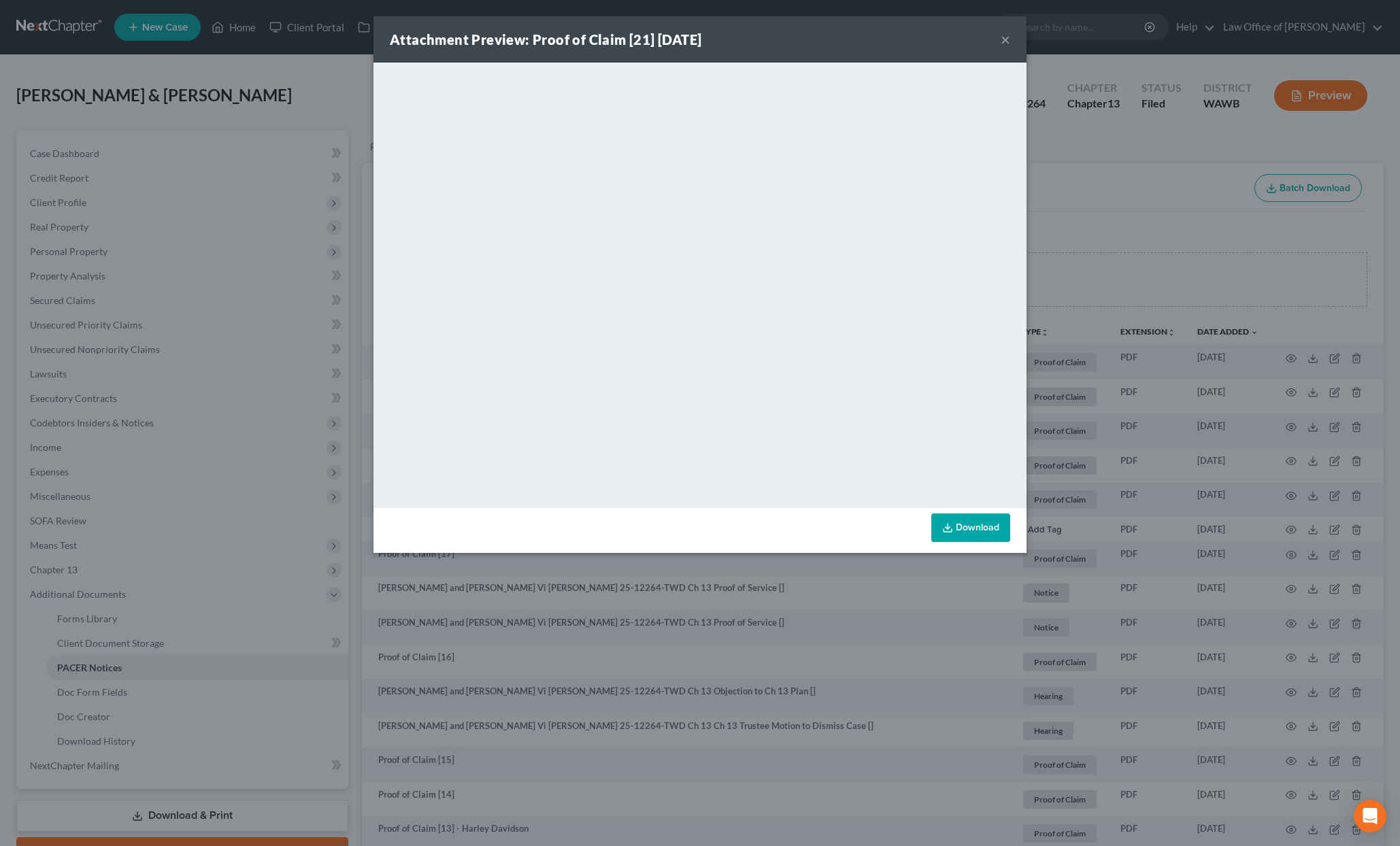
click at [1342, 362] on div "Attachment Preview: Proof of Claim [21] 10/14/2025 × <object ng-attr-data='http…" at bounding box center [700, 423] width 1400 height 846
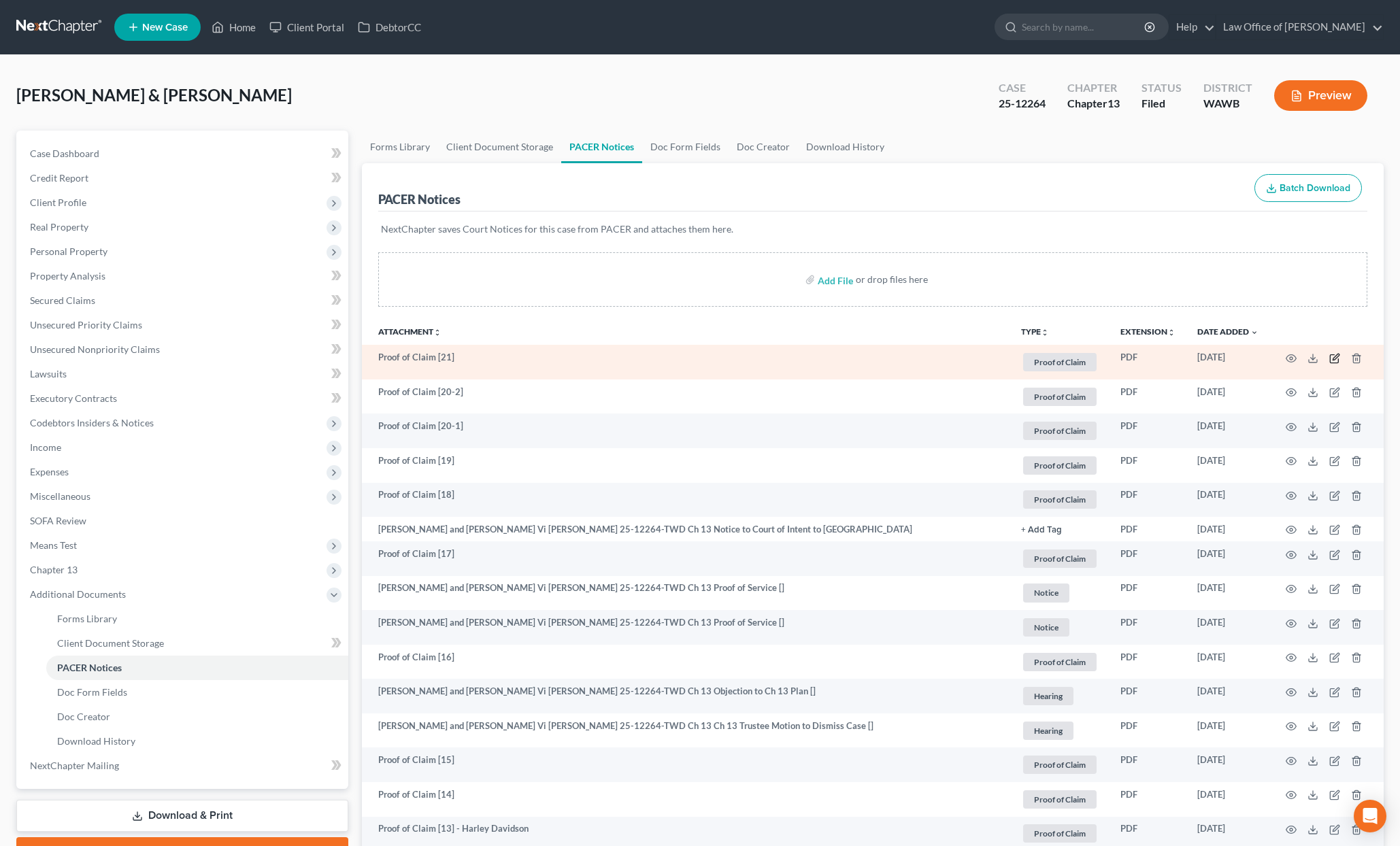
click at [1333, 357] on icon "button" at bounding box center [1335, 358] width 11 height 11
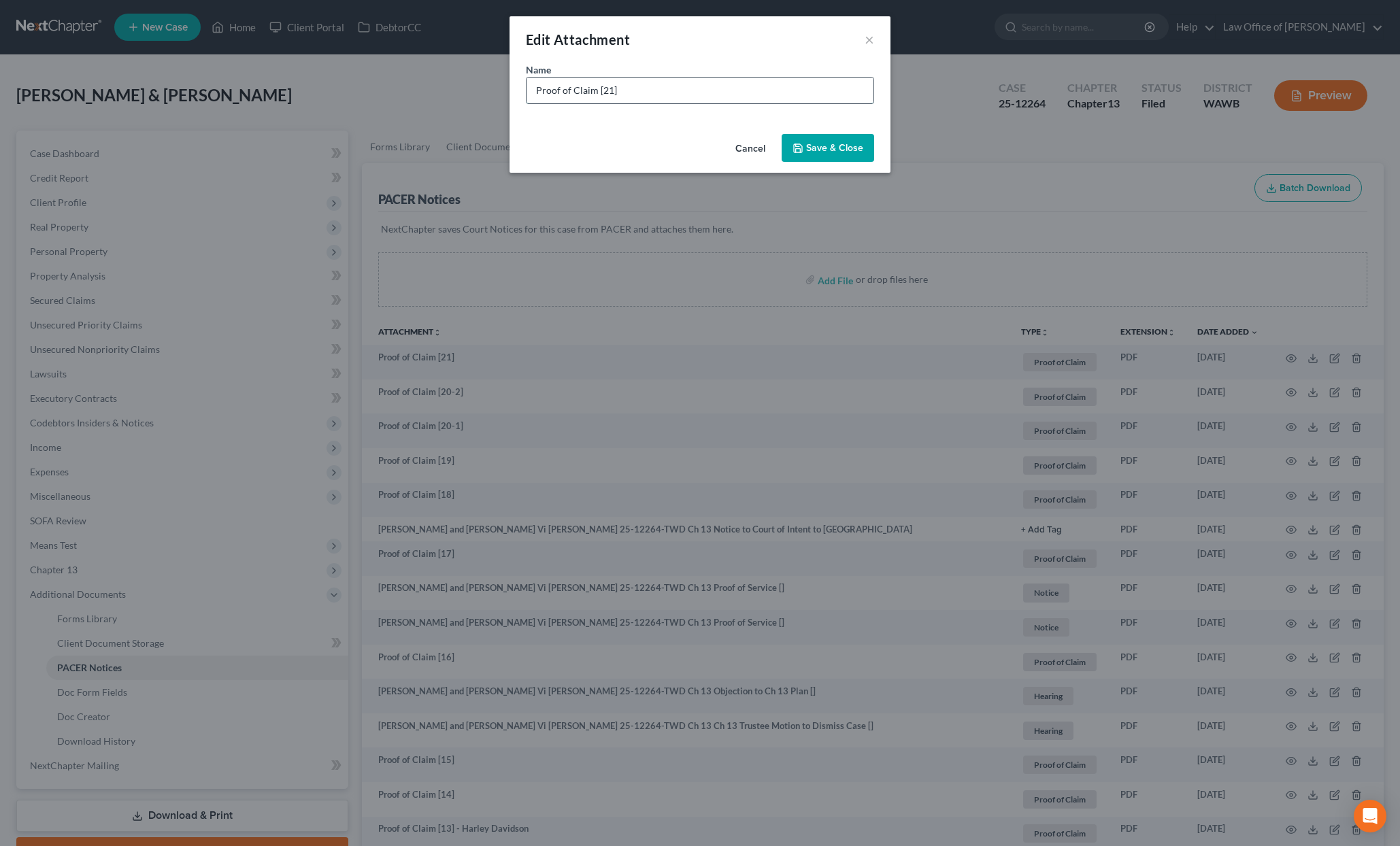
click at [774, 93] on input "Proof of Claim [21]" at bounding box center [700, 90] width 347 height 26
type input "Proof of Claim [21] - Freedom Mortgage"
click at [830, 147] on span "Save & Close" at bounding box center [835, 147] width 57 height 11
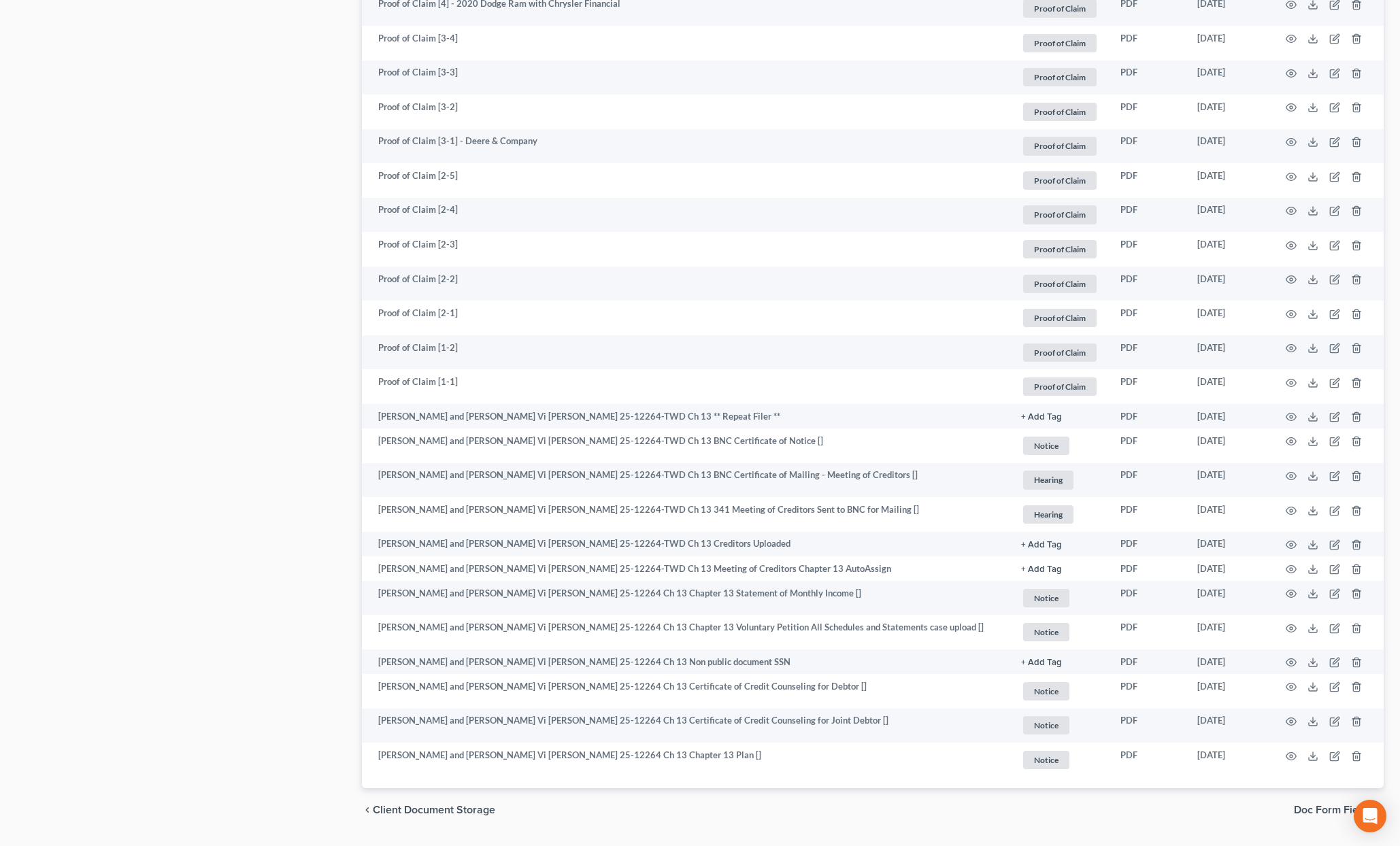
scroll to position [1462, 0]
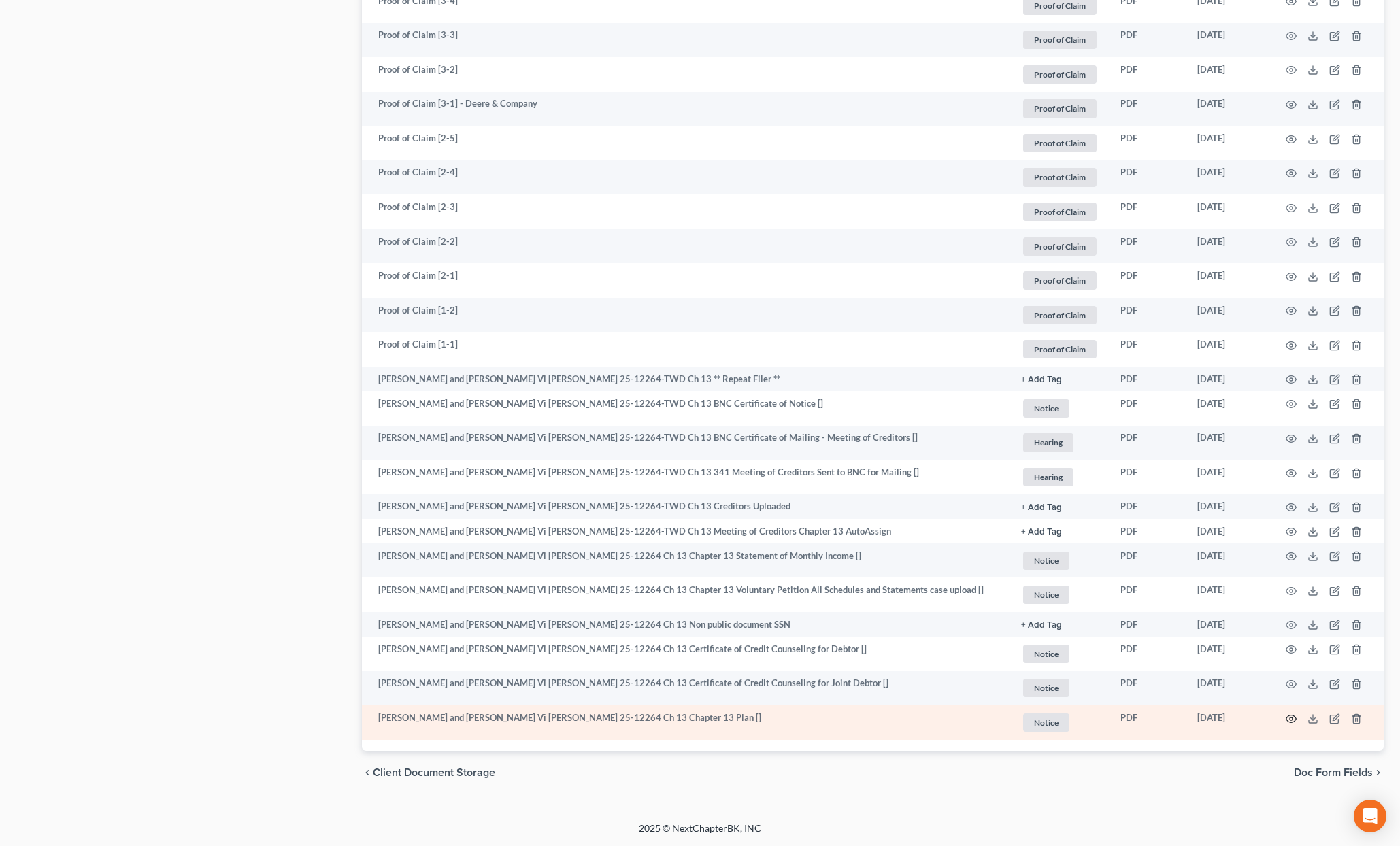
click at [1290, 720] on circle "button" at bounding box center [1292, 719] width 3 height 3
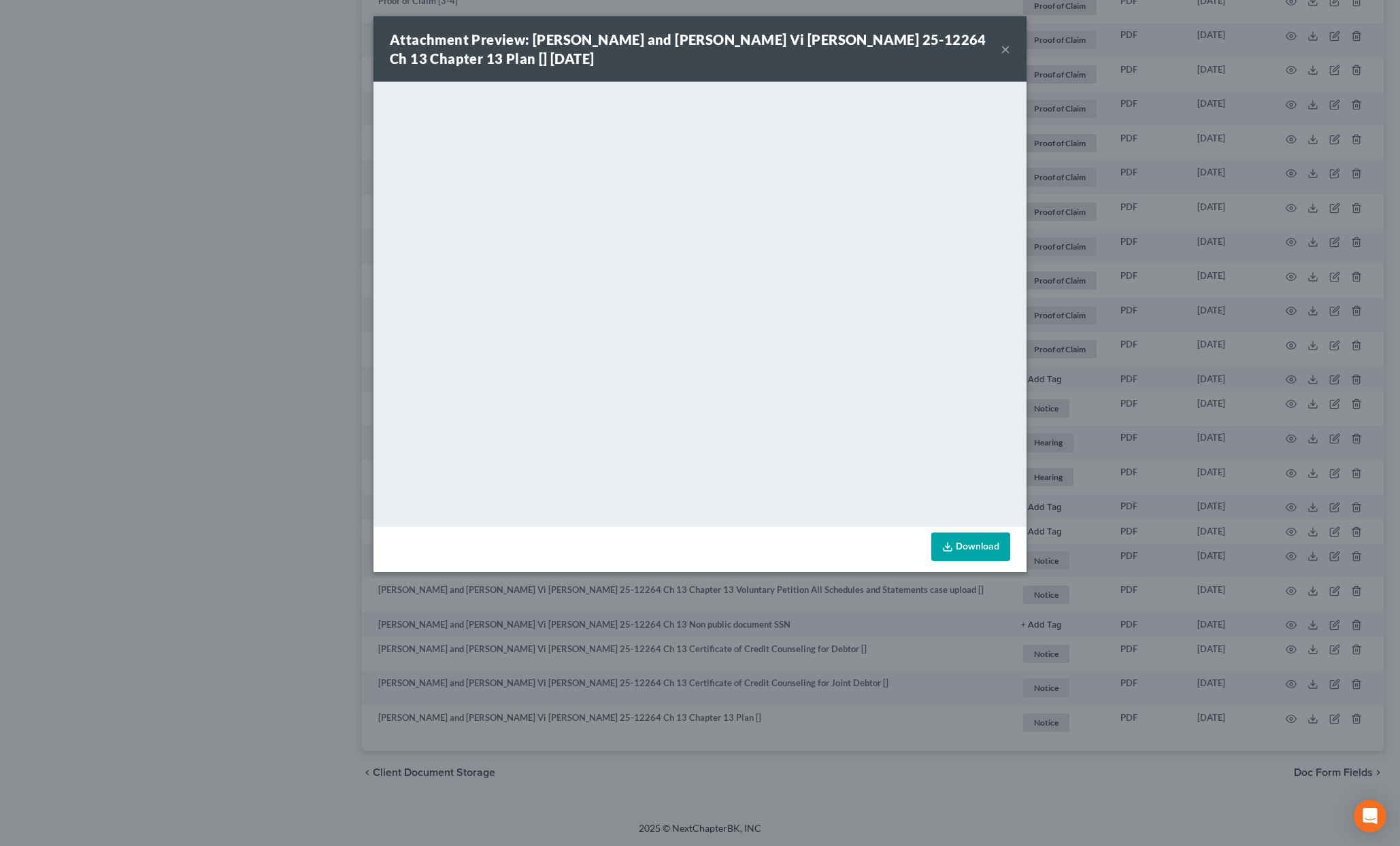
click at [1009, 48] on button "×" at bounding box center [1006, 48] width 10 height 16
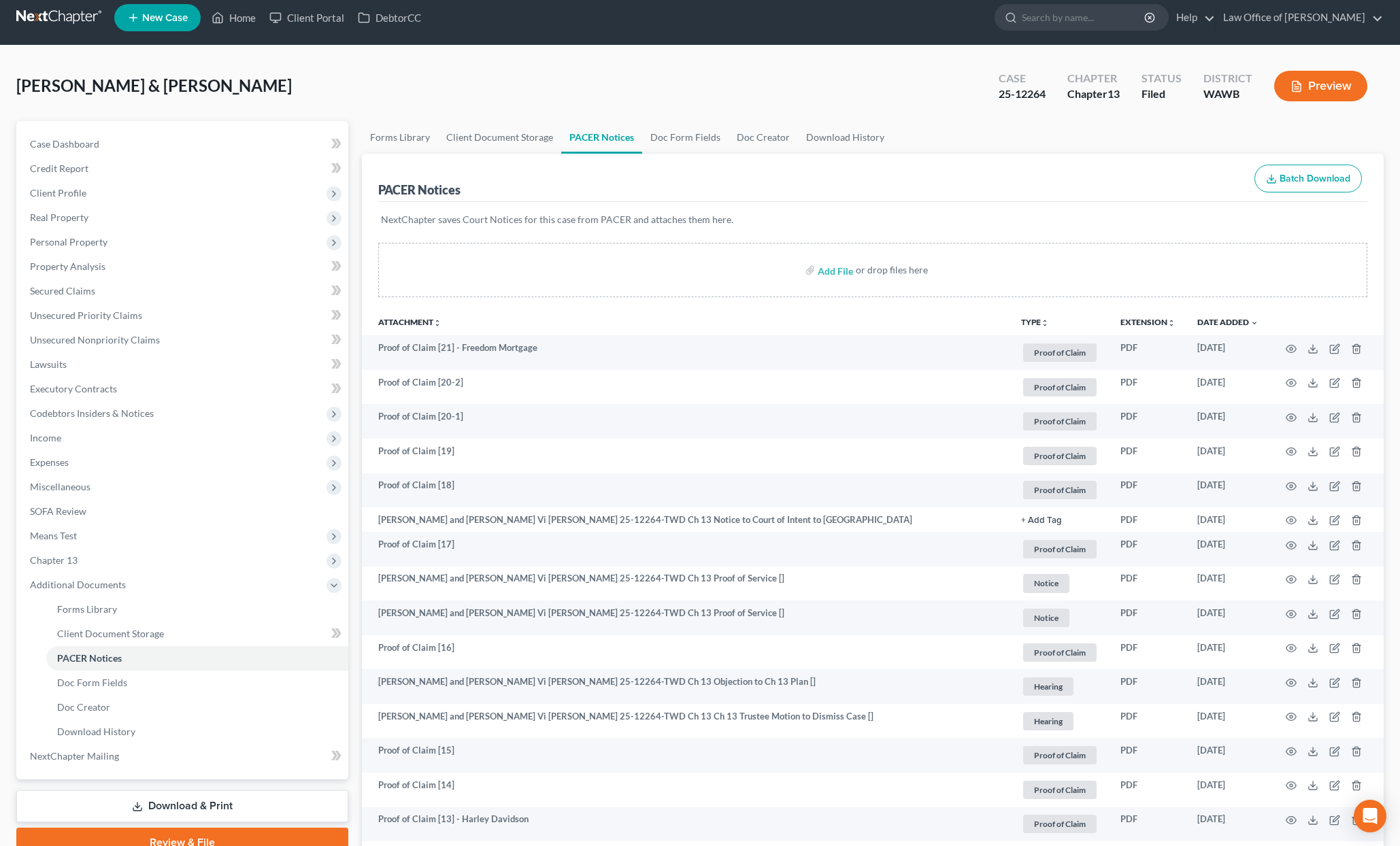
scroll to position [0, 0]
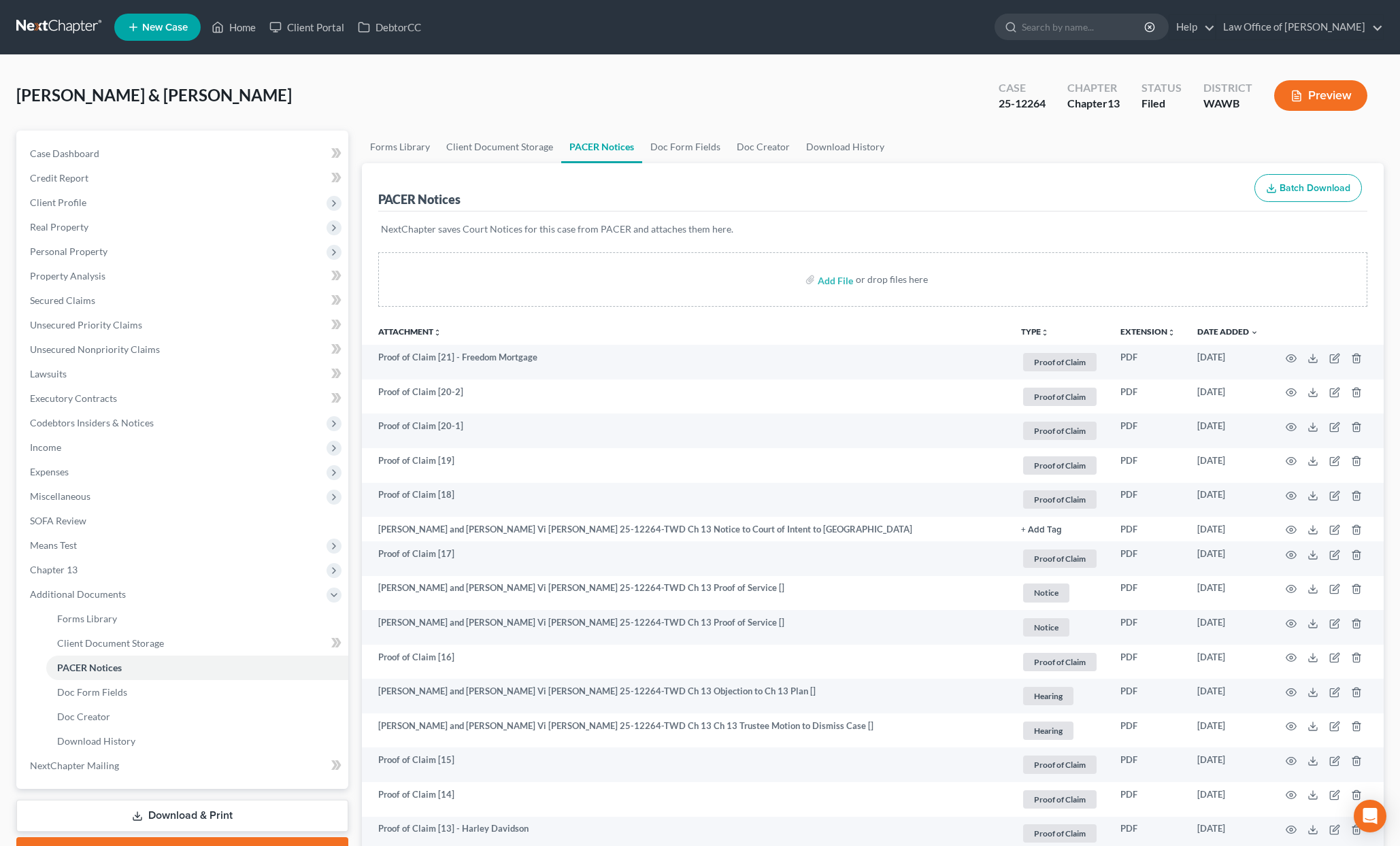
click at [72, 27] on link at bounding box center [60, 27] width 87 height 25
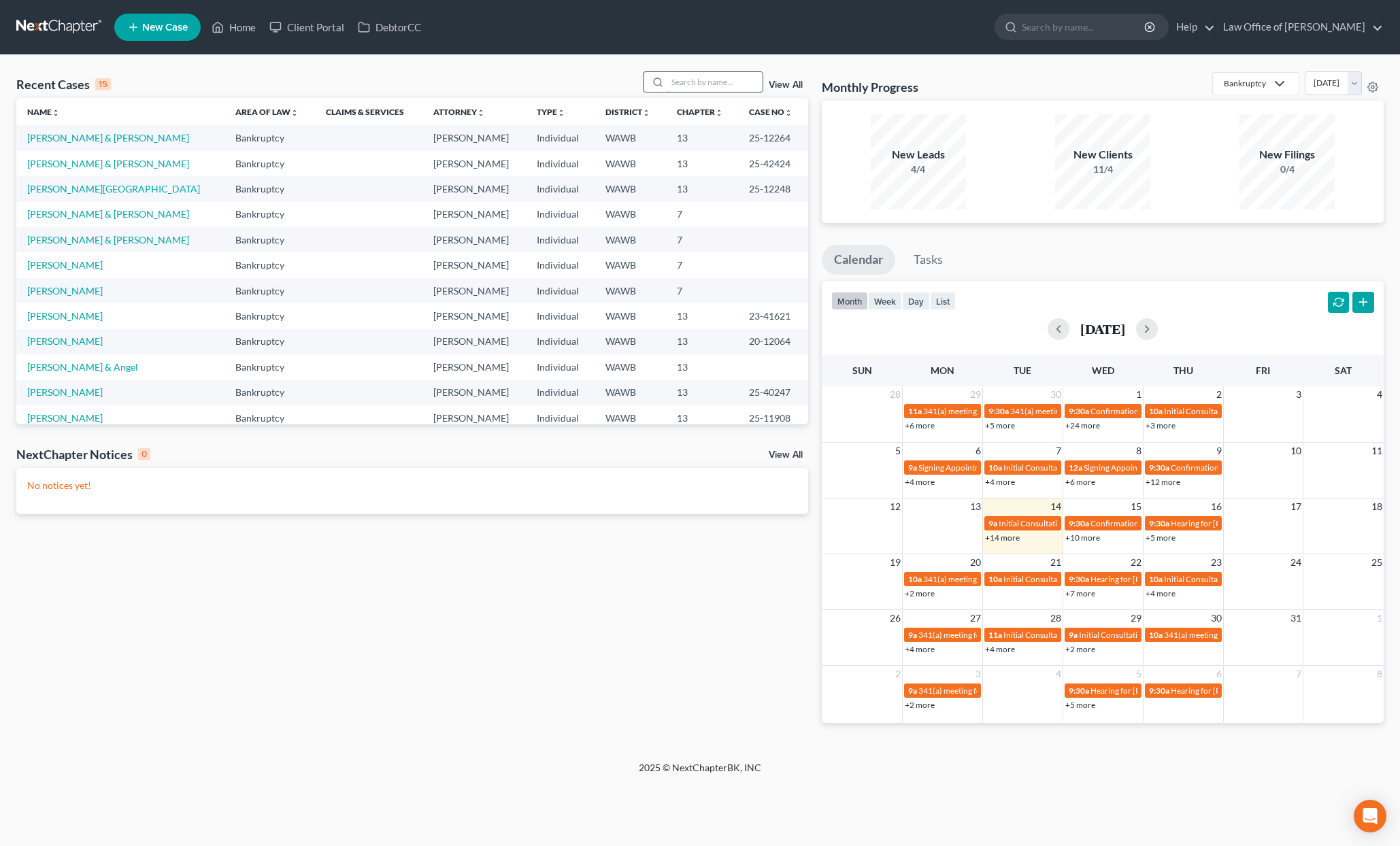
click at [706, 81] on input "search" at bounding box center [715, 82] width 96 height 20
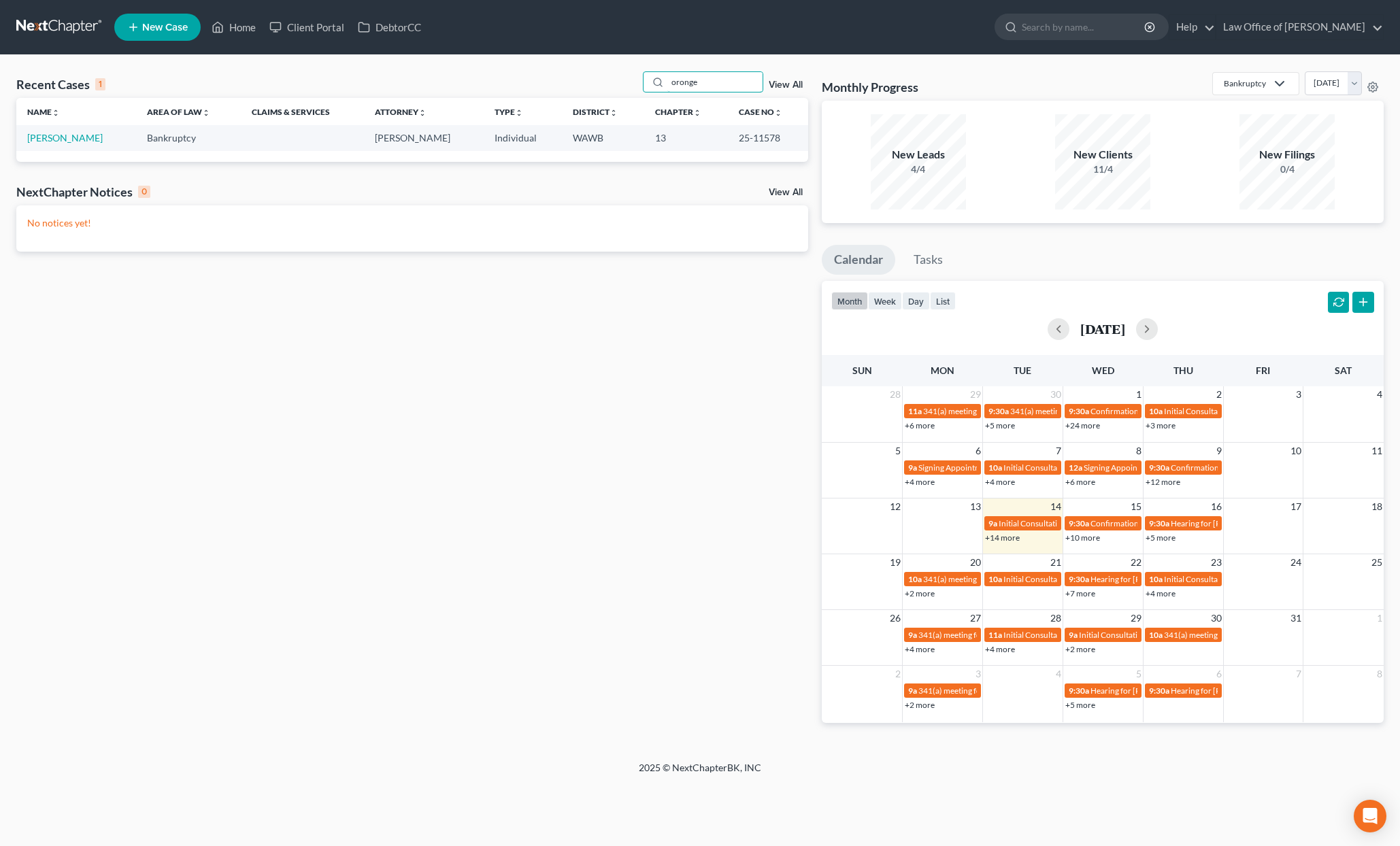
type input "oronge"
click at [41, 129] on td "Oronge, Timothy" at bounding box center [76, 138] width 119 height 25
click at [45, 139] on link "Oronge, Timothy" at bounding box center [65, 138] width 76 height 11
select select "6"
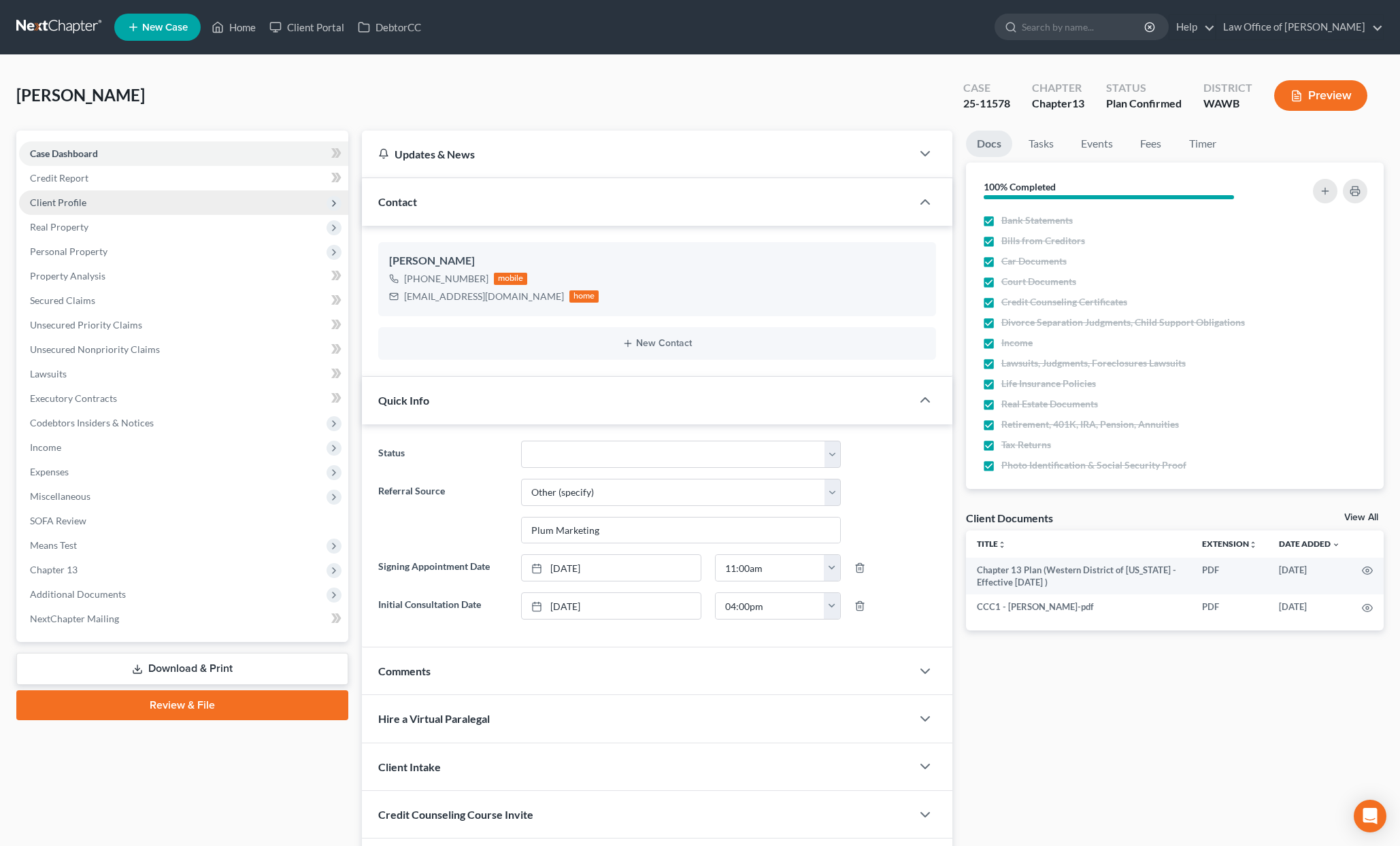
click at [81, 206] on span "Client Profile" at bounding box center [58, 202] width 56 height 11
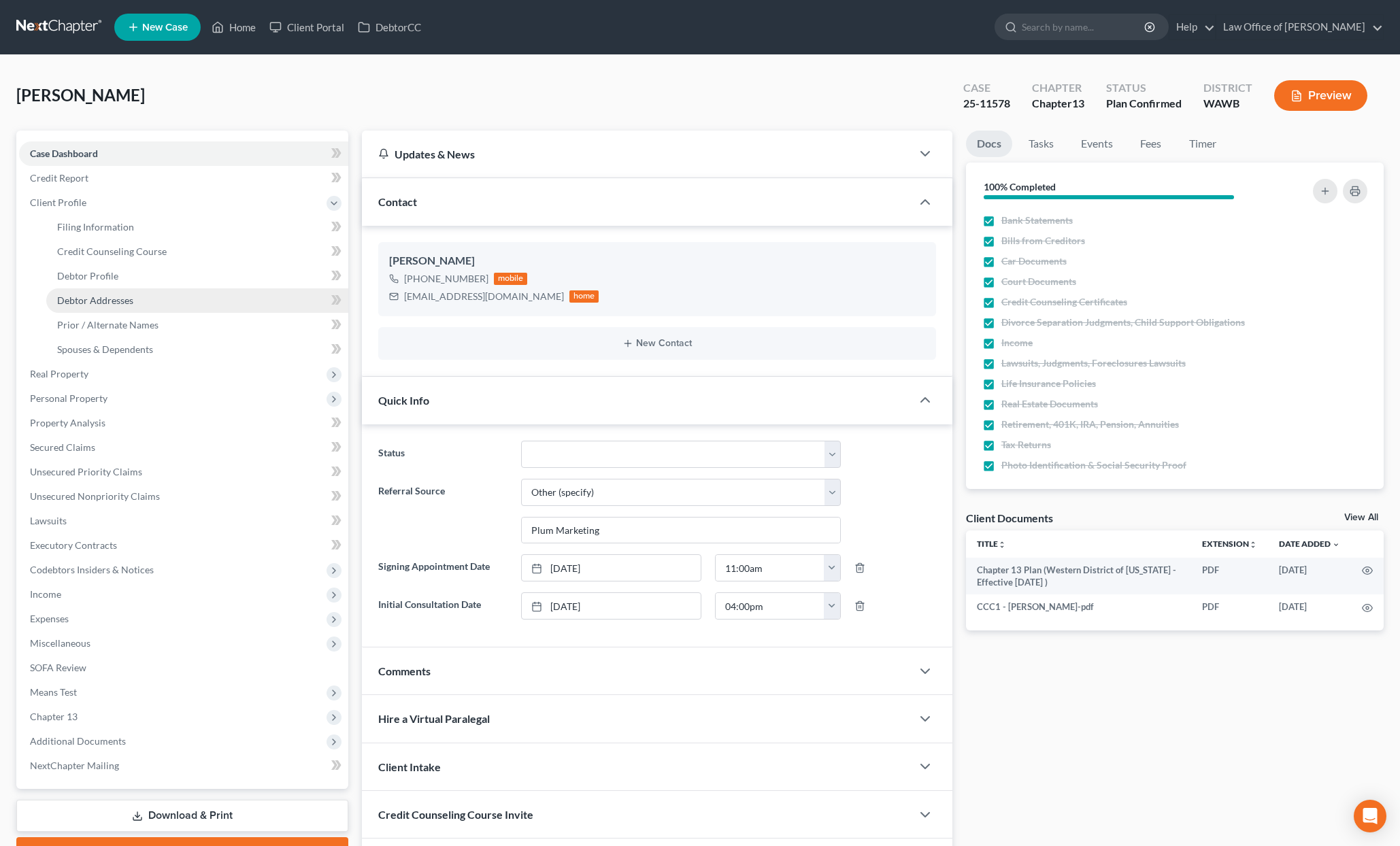
click at [94, 296] on span "Debtor Addresses" at bounding box center [95, 300] width 76 height 11
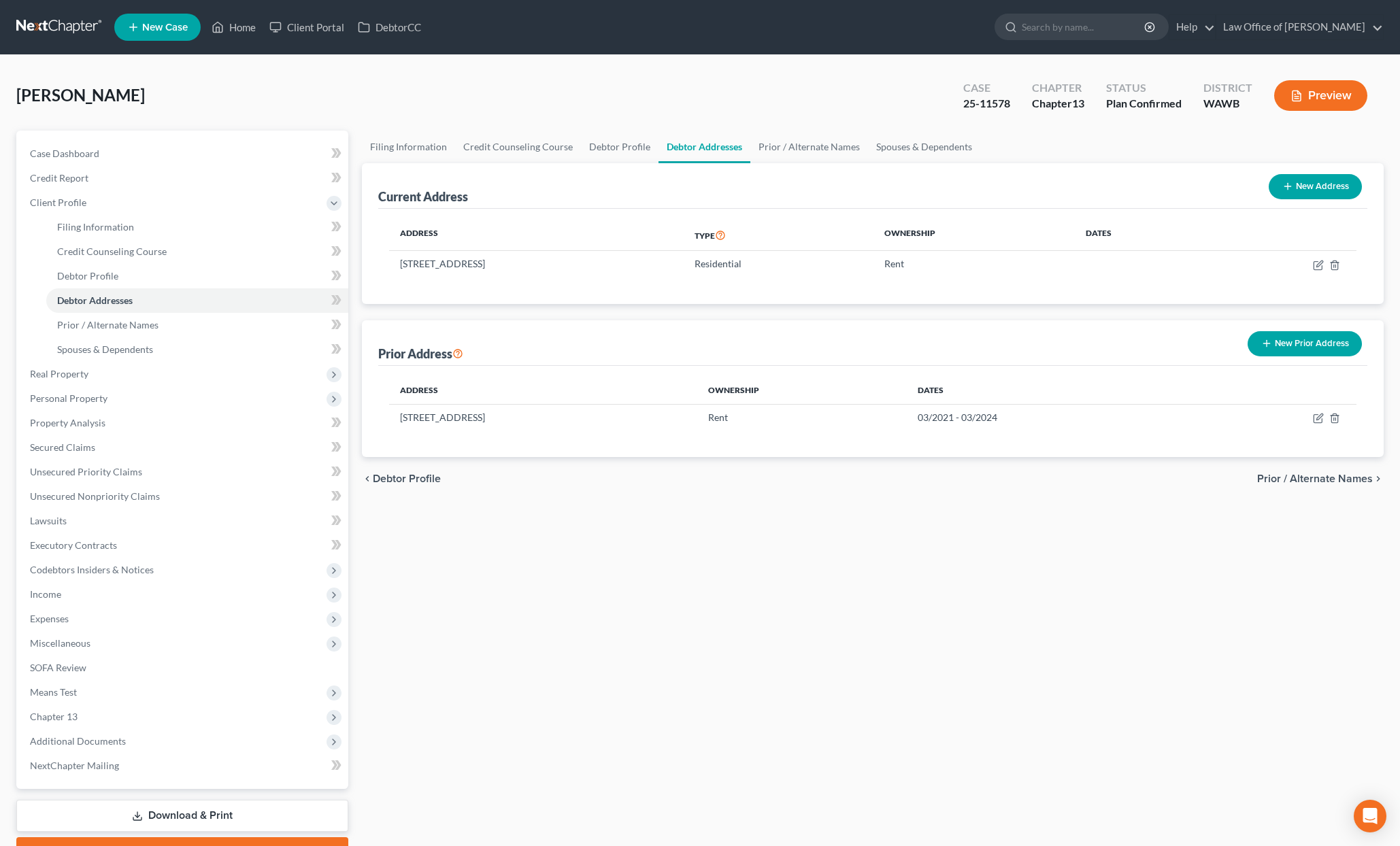
click at [1290, 91] on icon "button" at bounding box center [1296, 95] width 12 height 12
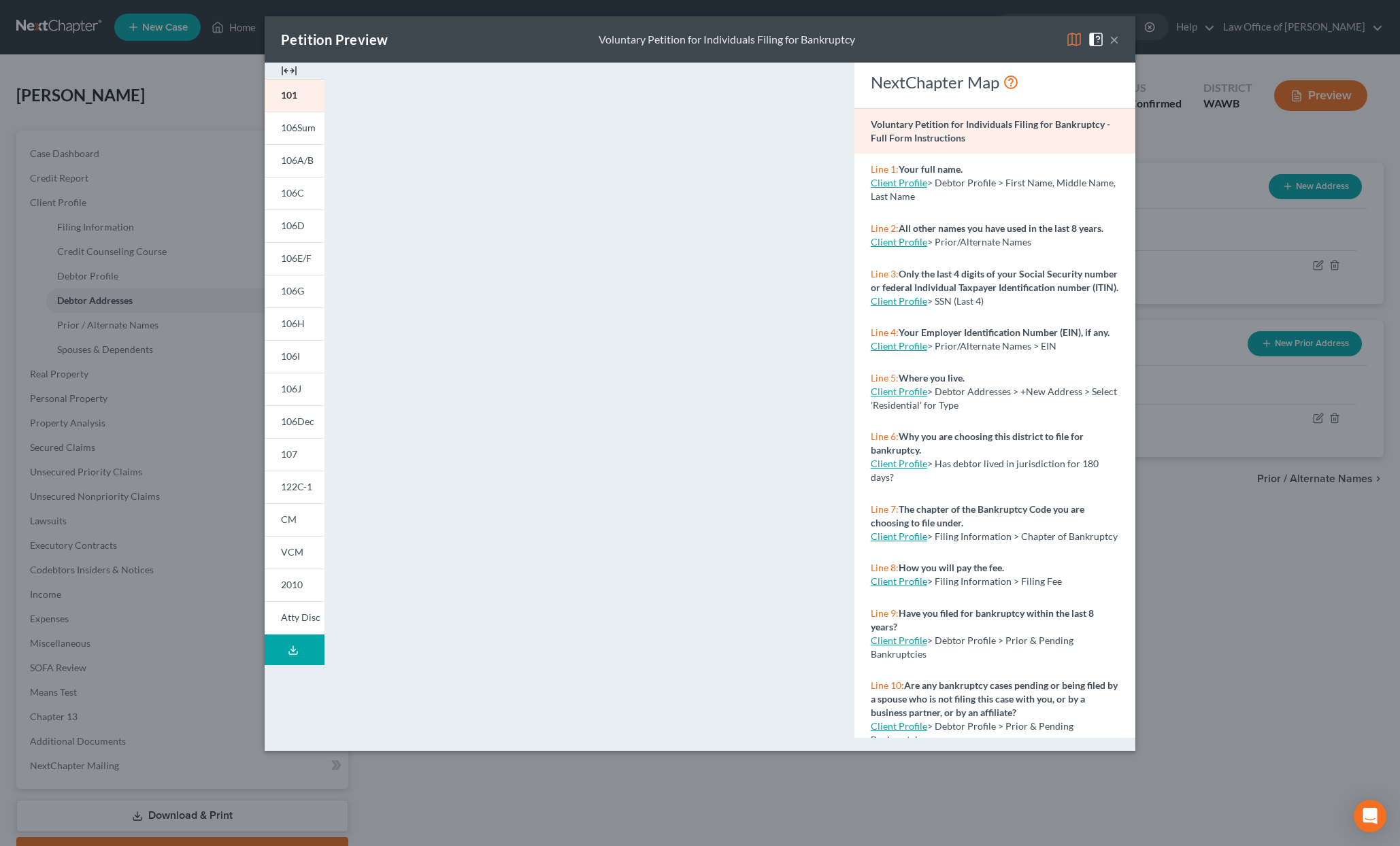
click at [209, 93] on div "Petition Preview Voluntary Petition for Individuals Filing for Bankruptcy × 101…" at bounding box center [700, 423] width 1400 height 846
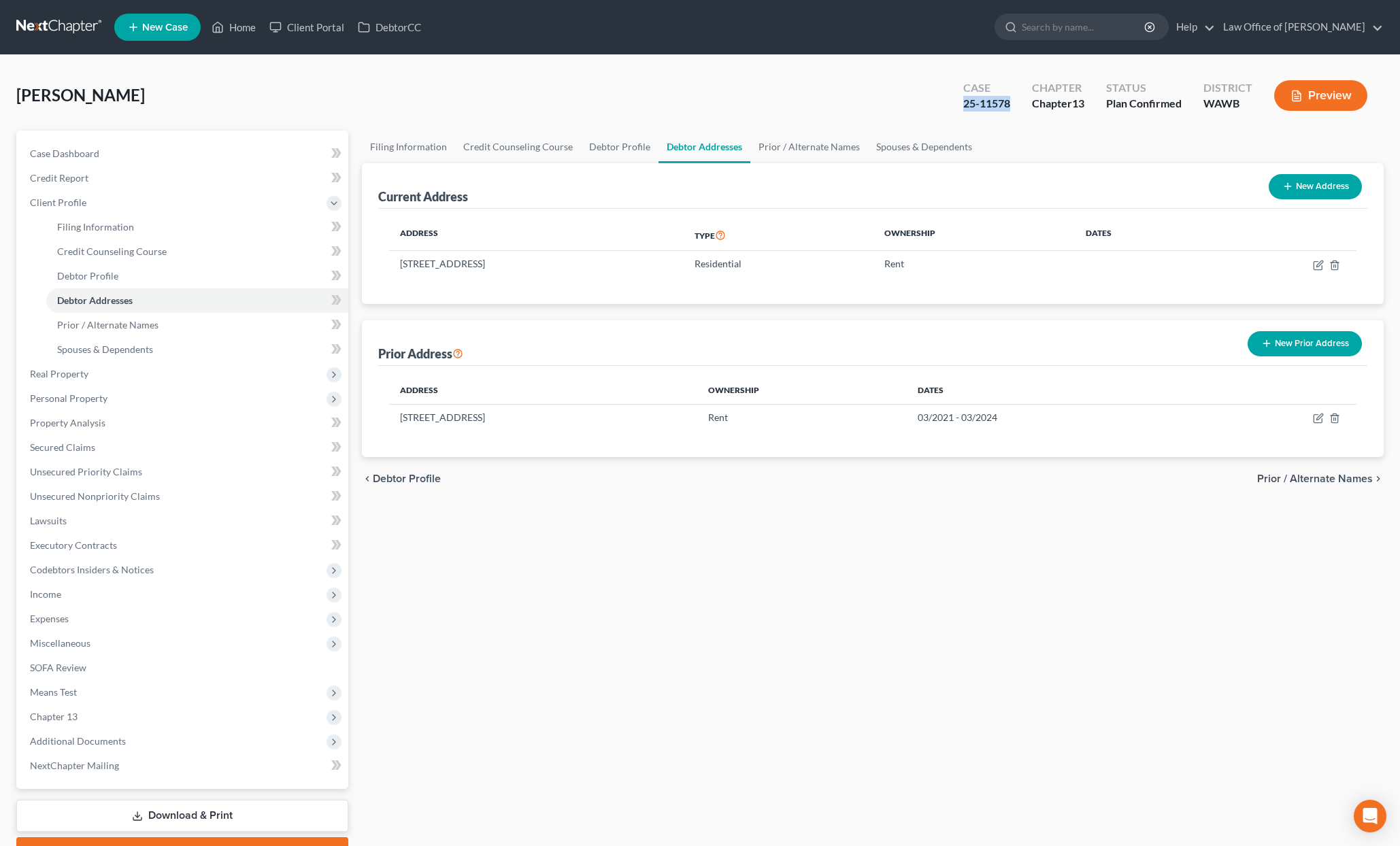
drag, startPoint x: 997, startPoint y: 106, endPoint x: 953, endPoint y: 105, distance: 44.0
click at [953, 105] on div "Case 25-11578" at bounding box center [987, 96] width 69 height 40
copy div "25-11578"
